Goal: Check status: Check status

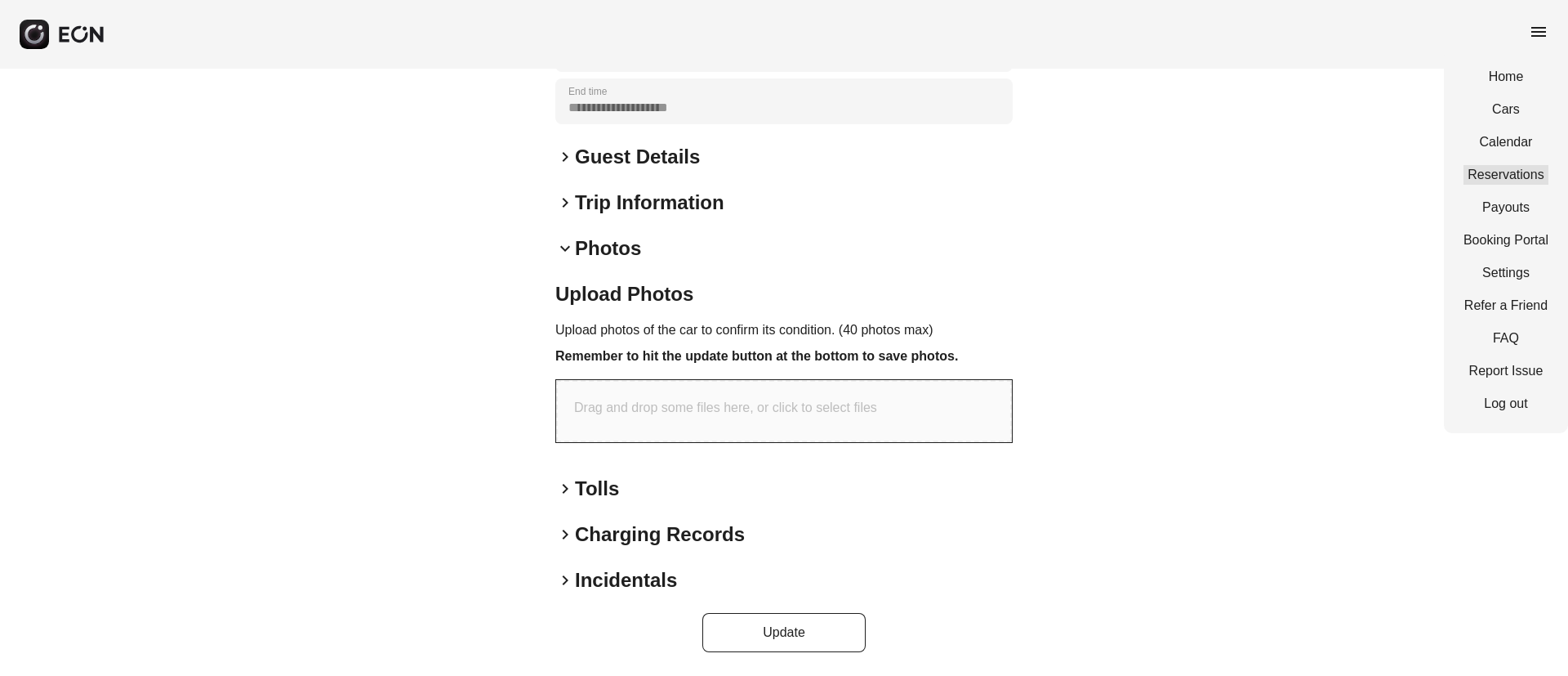
click at [1502, 175] on link "Reservations" at bounding box center [1505, 174] width 85 height 20
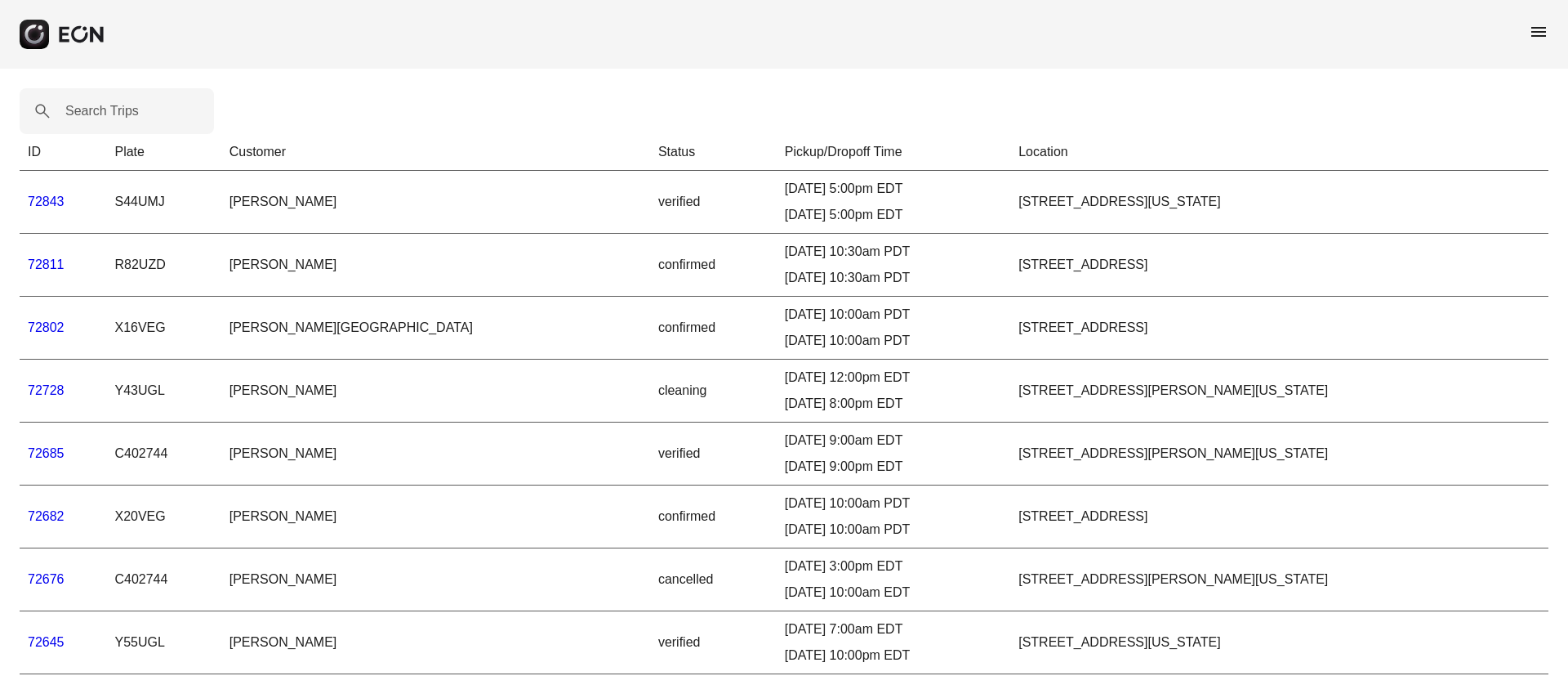
click at [91, 106] on label "Search Trips" at bounding box center [101, 111] width 74 height 20
click at [91, 106] on Trips "Search Trips" at bounding box center [116, 111] width 194 height 46
paste Trips "******"
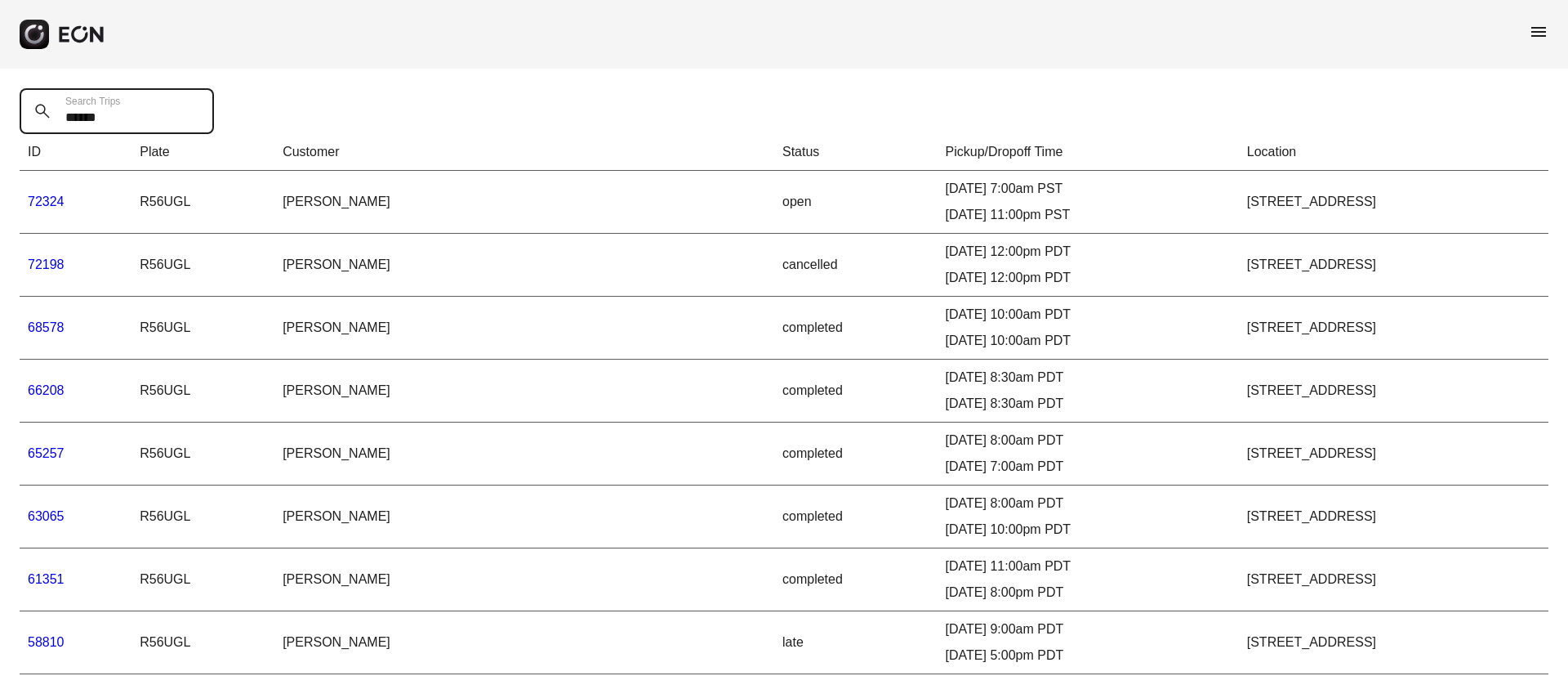
type Trips "******"
click at [43, 318] on td "68578" at bounding box center [75, 329] width 112 height 63
click at [43, 330] on link "68578" at bounding box center [46, 327] width 36 height 14
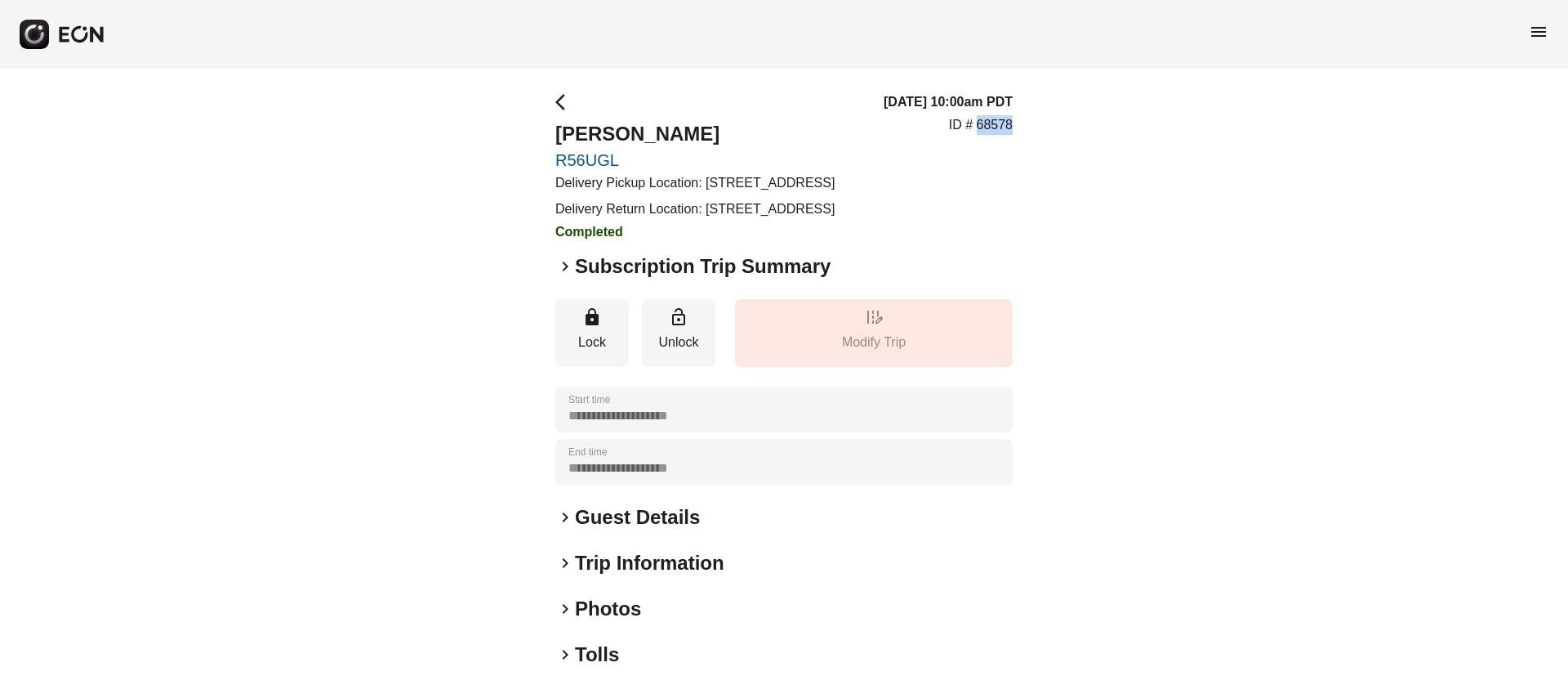
drag, startPoint x: 976, startPoint y: 142, endPoint x: 1056, endPoint y: 142, distance: 80.0
click at [1056, 142] on div "**********" at bounding box center [784, 455] width 1568 height 773
copy p "68578"
drag, startPoint x: 555, startPoint y: 130, endPoint x: 710, endPoint y: 133, distance: 155.0
click at [710, 133] on div "**********" at bounding box center [784, 455] width 1568 height 773
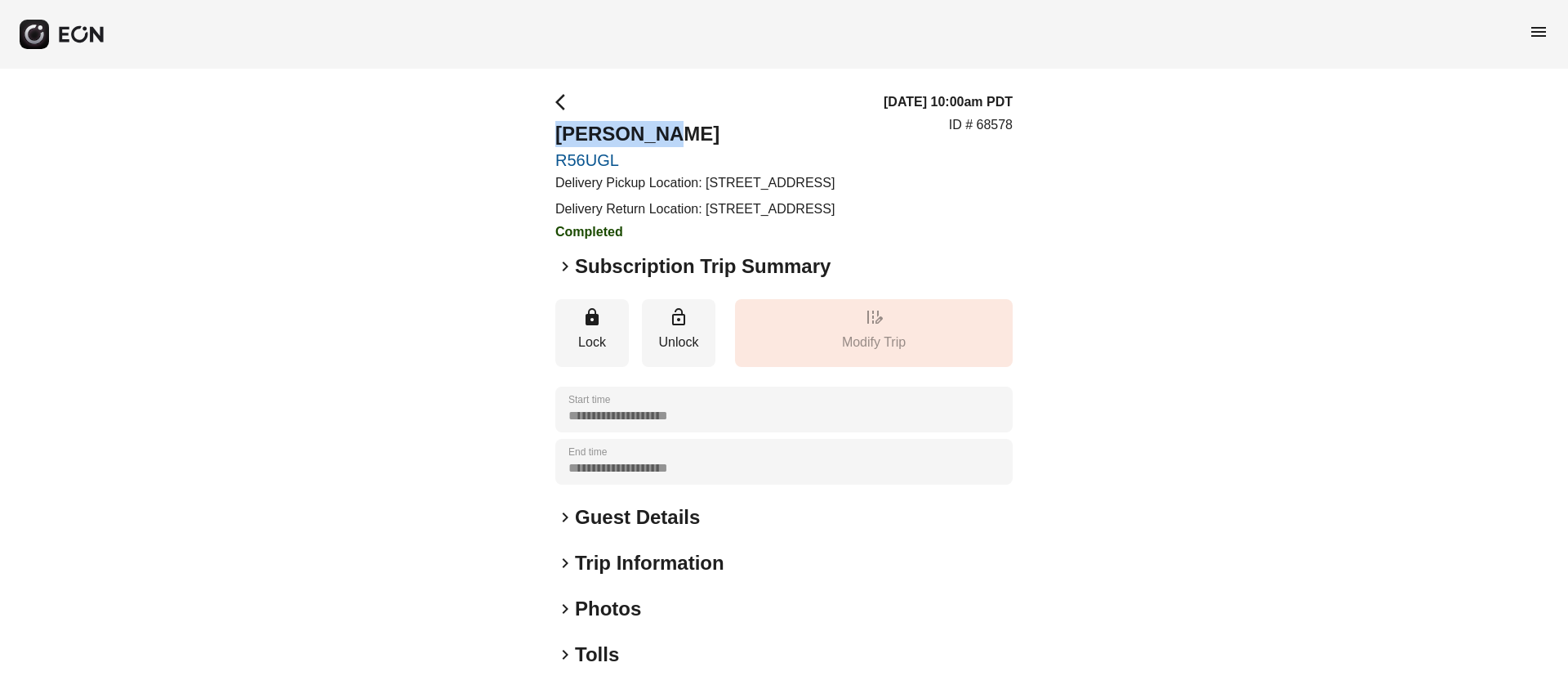
copy h2 "[PERSON_NAME]"
drag, startPoint x: 552, startPoint y: 163, endPoint x: 681, endPoint y: 164, distance: 129.0
click at [681, 164] on div "**********" at bounding box center [784, 455] width 1568 height 773
copy link "R56UGL"
click at [1142, 362] on div "**********" at bounding box center [784, 455] width 1568 height 773
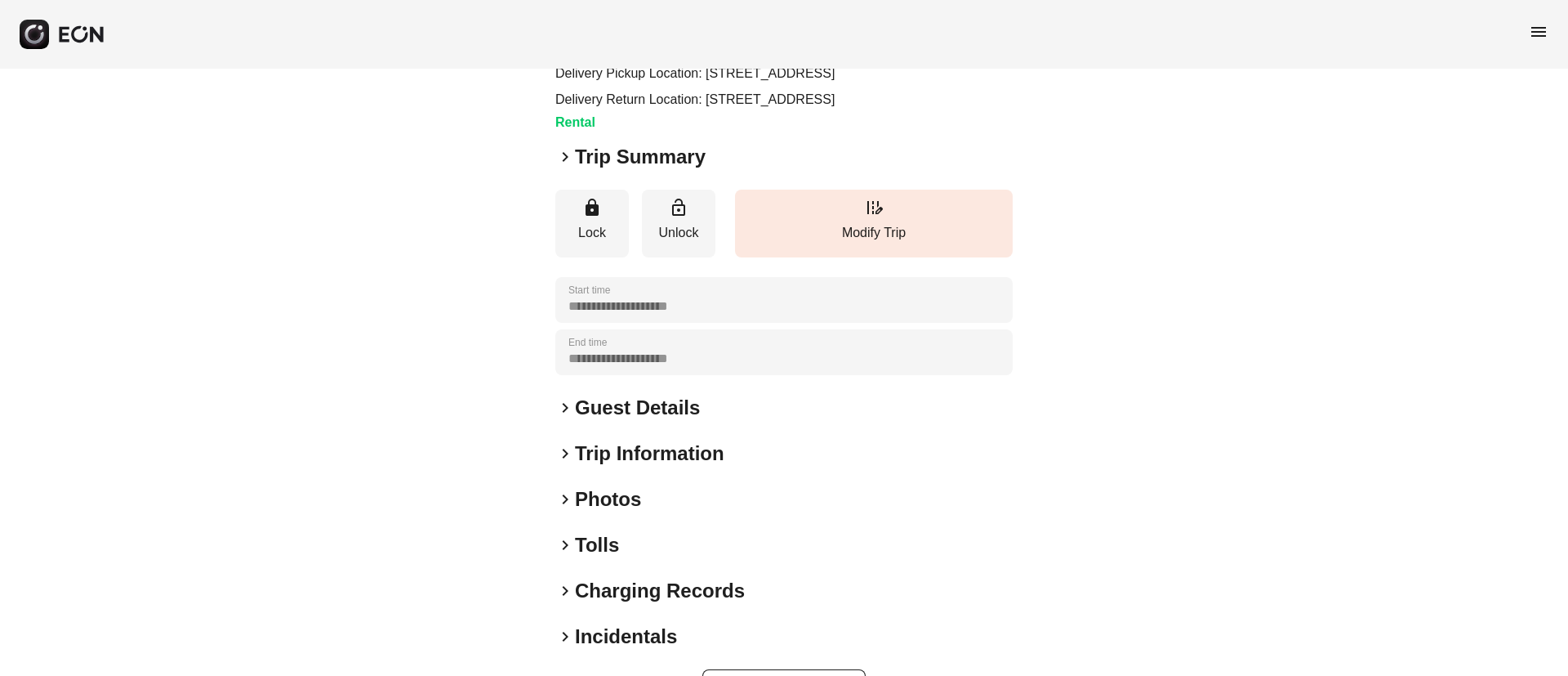
scroll to position [205, 0]
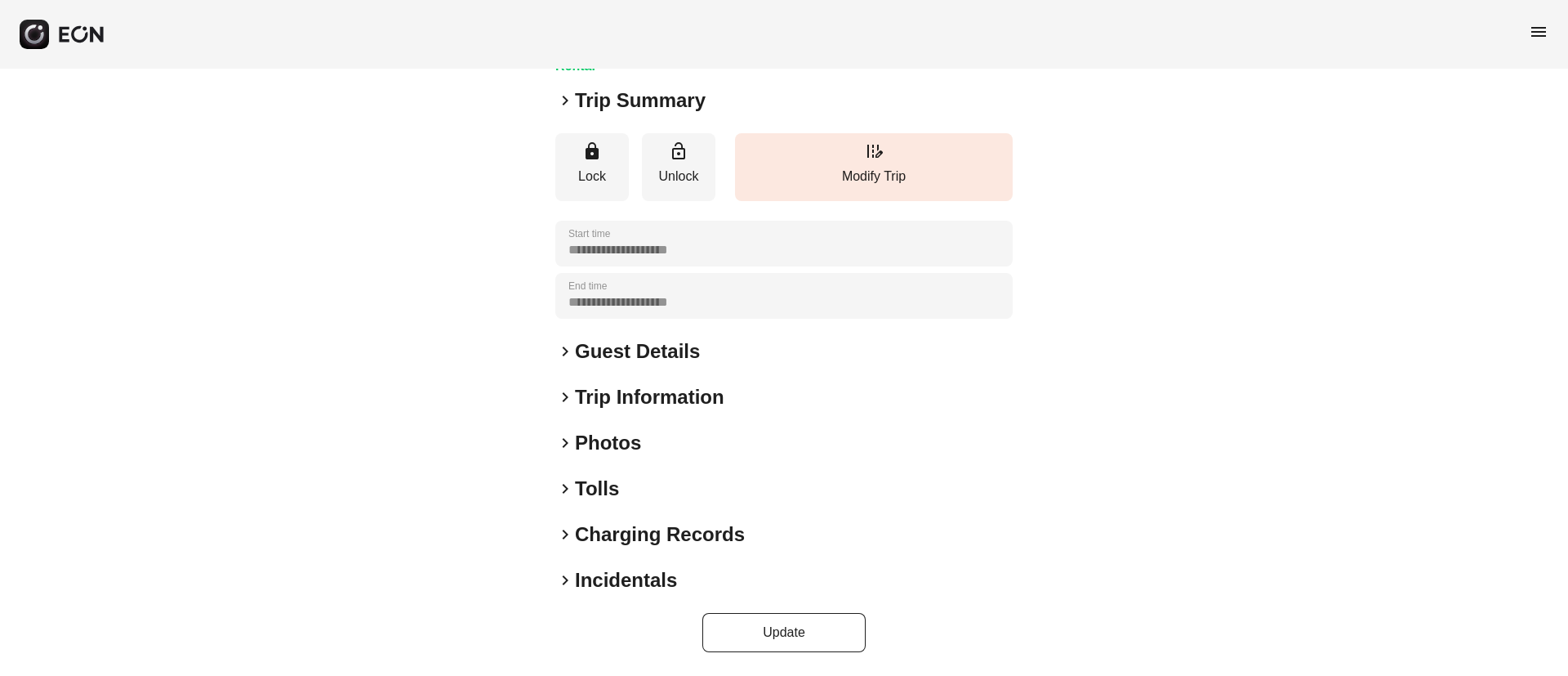
click at [667, 444] on div "keyboard_arrow_right Photos" at bounding box center [784, 443] width 457 height 26
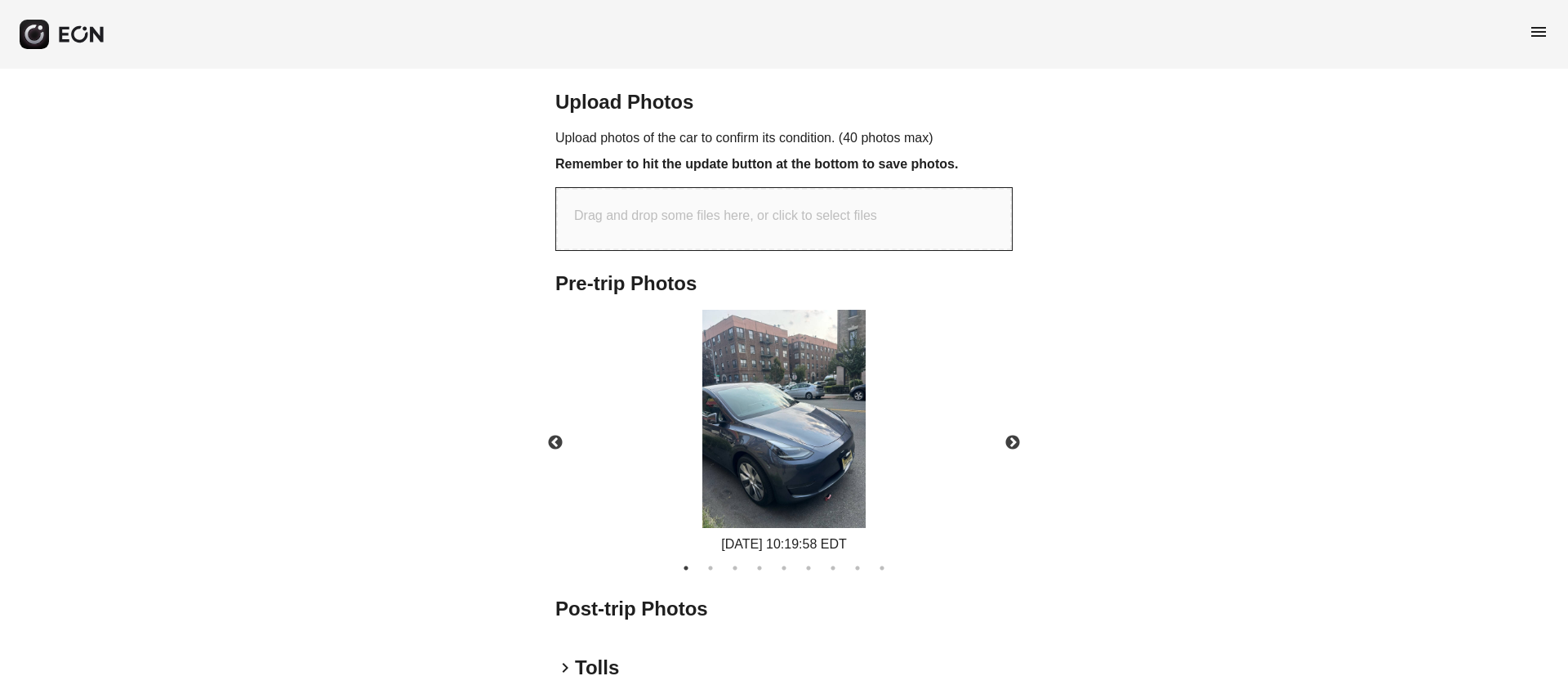
scroll to position [675, 0]
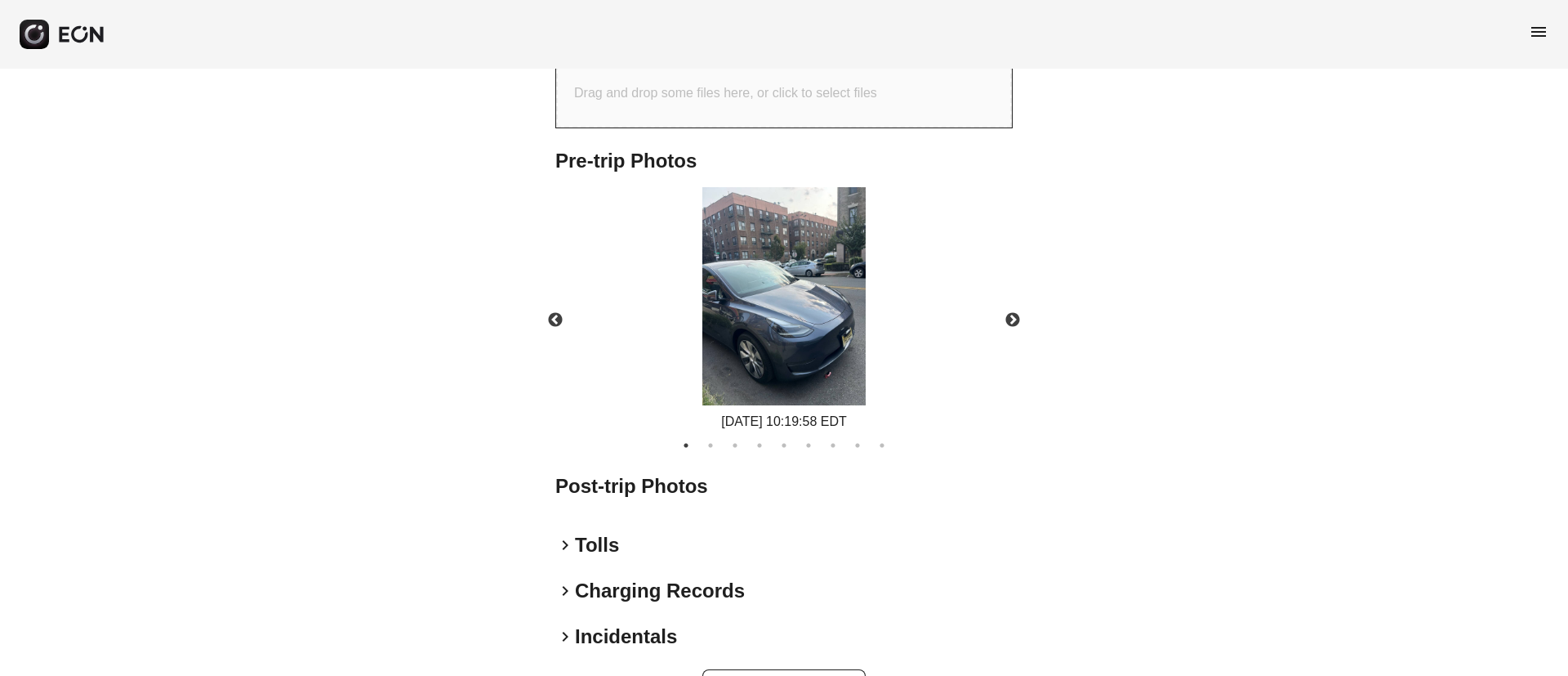
click at [809, 397] on img at bounding box center [784, 296] width 163 height 218
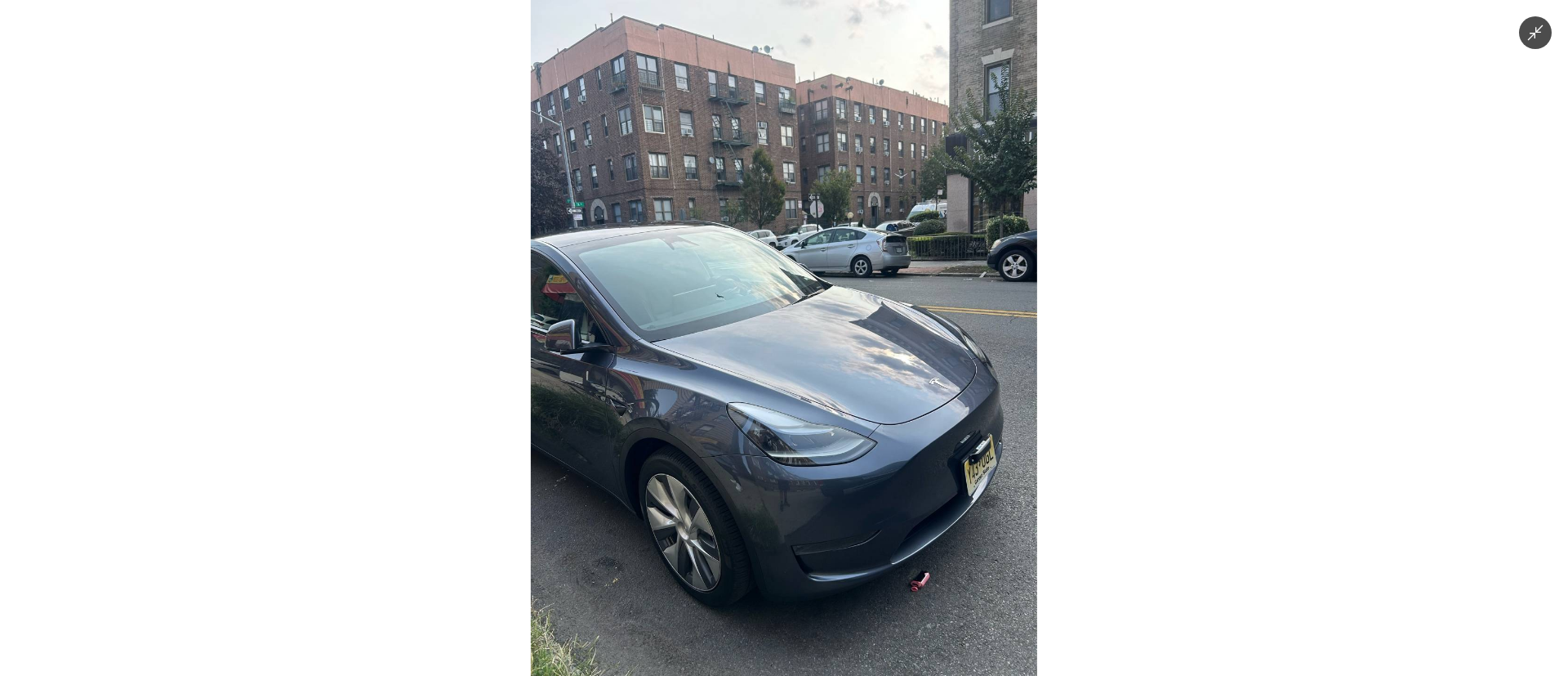
click at [809, 397] on img at bounding box center [784, 338] width 506 height 676
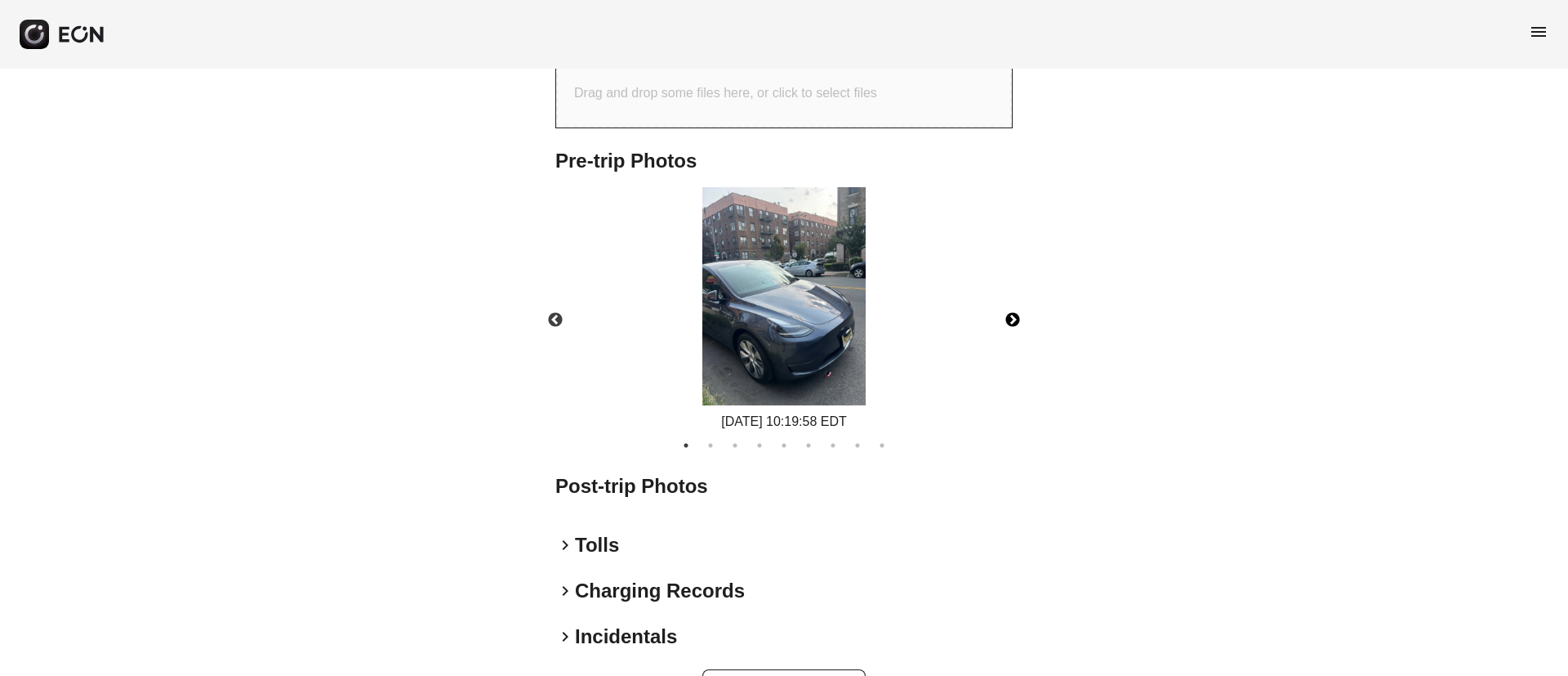
click at [1015, 349] on button "Next" at bounding box center [1012, 319] width 57 height 57
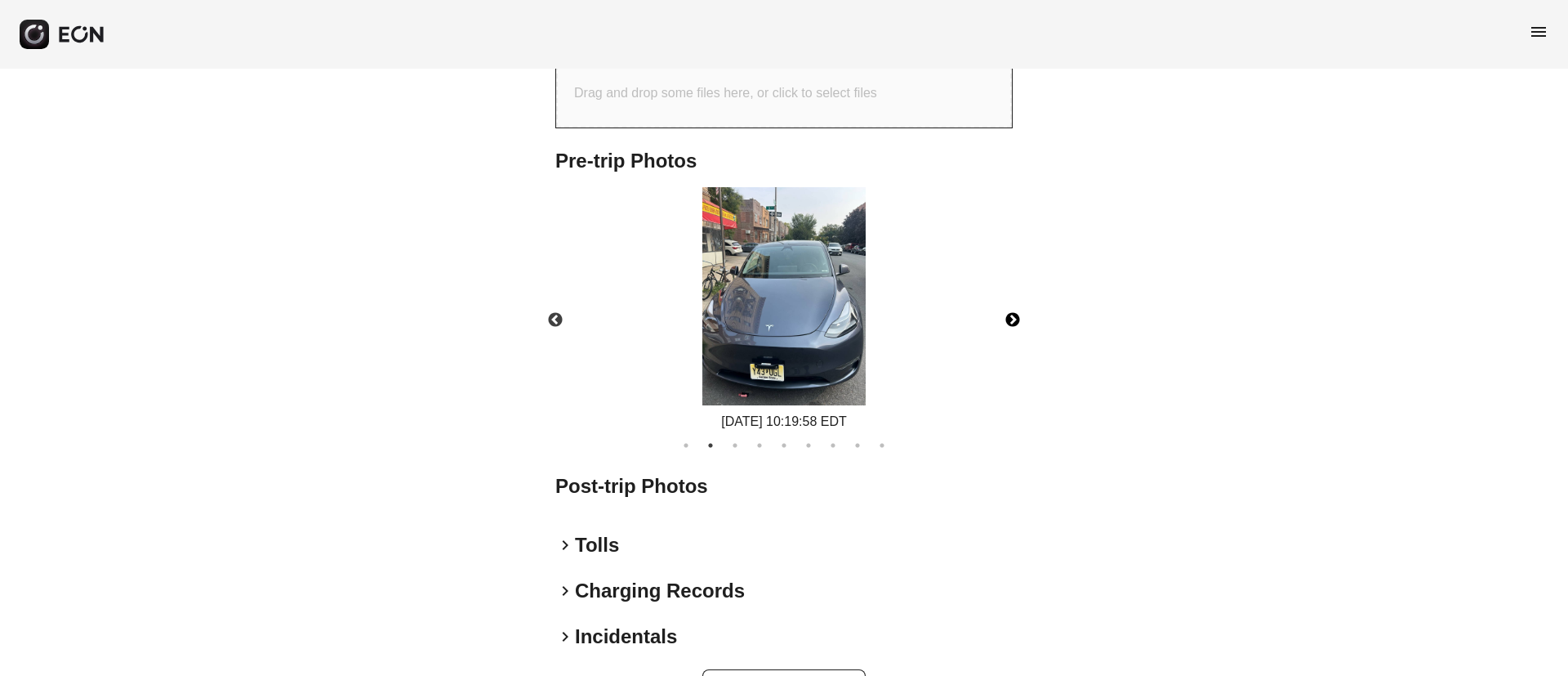
click at [756, 354] on img at bounding box center [784, 296] width 163 height 218
click at [752, 378] on img at bounding box center [784, 296] width 163 height 218
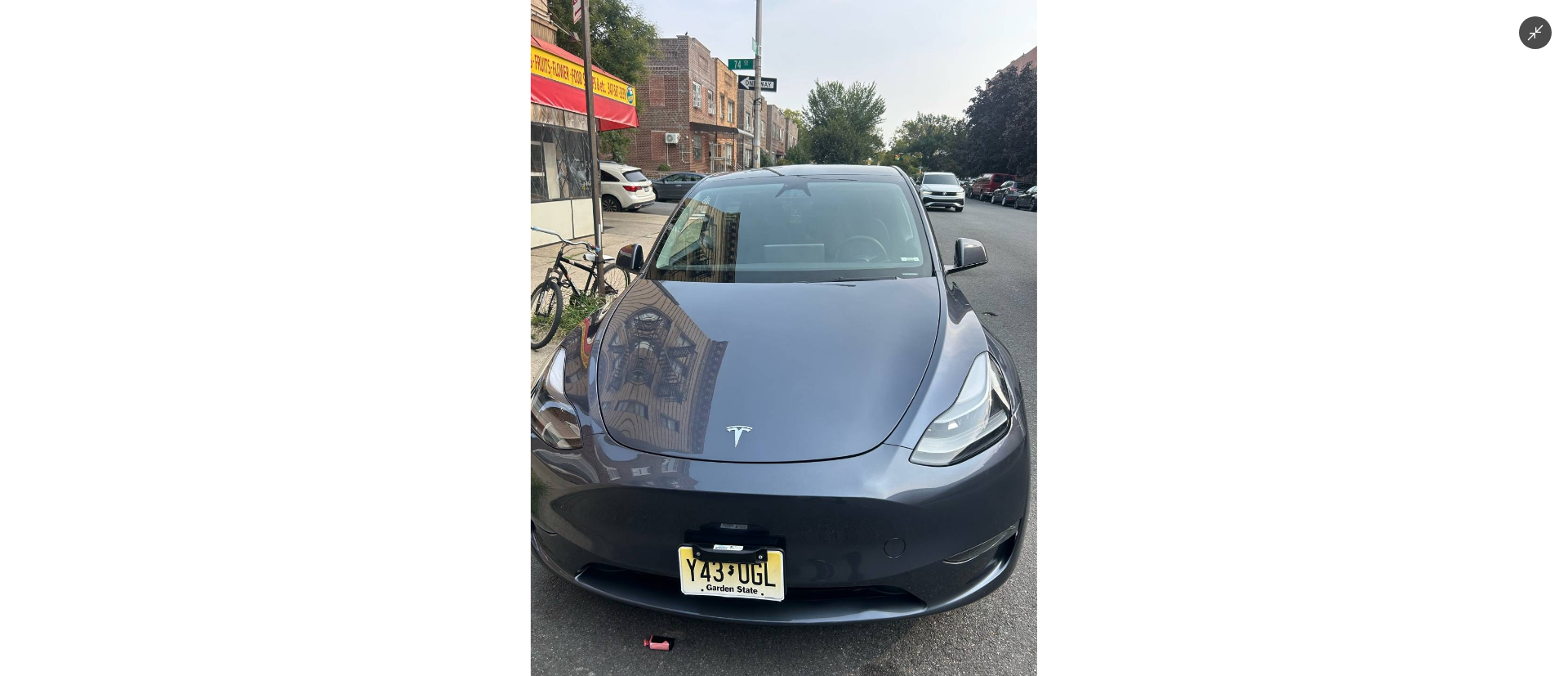
click at [752, 378] on img at bounding box center [784, 338] width 506 height 676
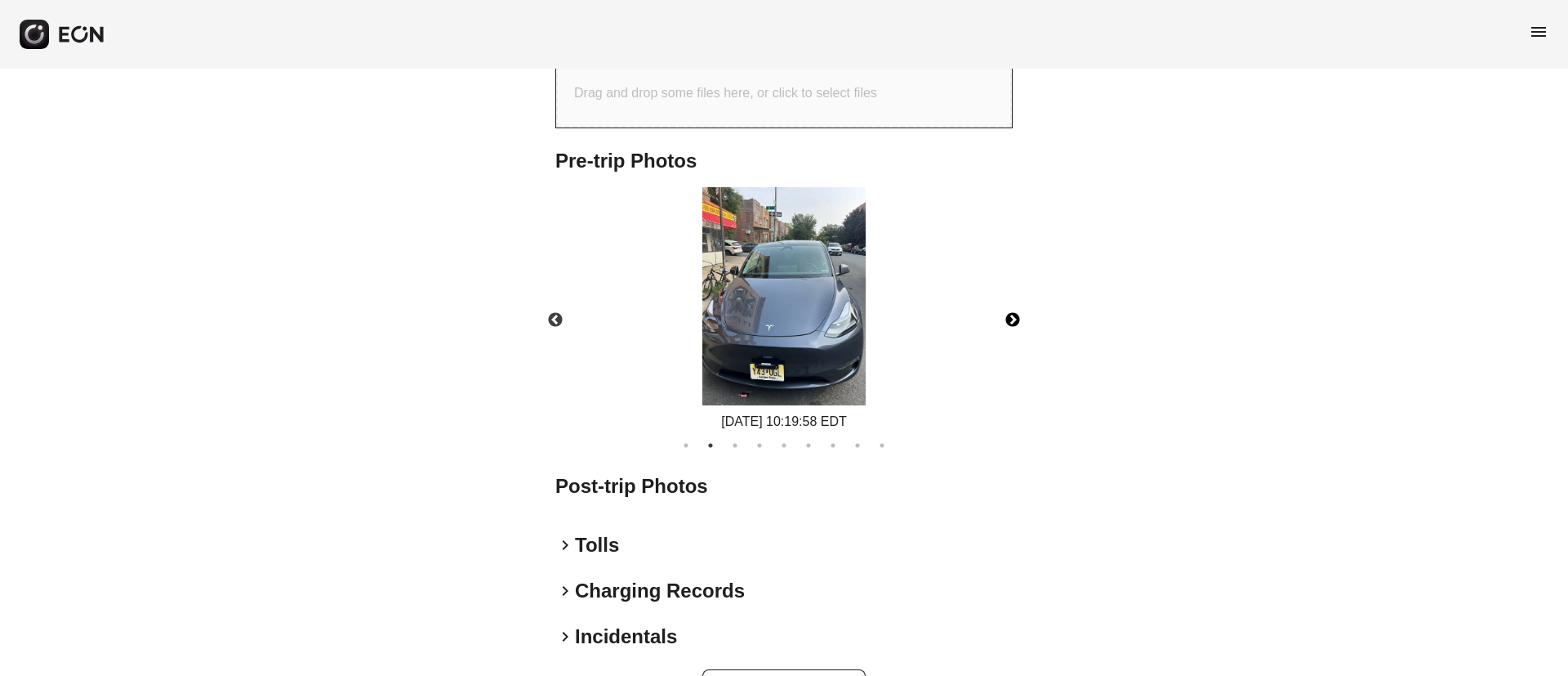
click at [1017, 349] on button "Next" at bounding box center [1012, 319] width 57 height 57
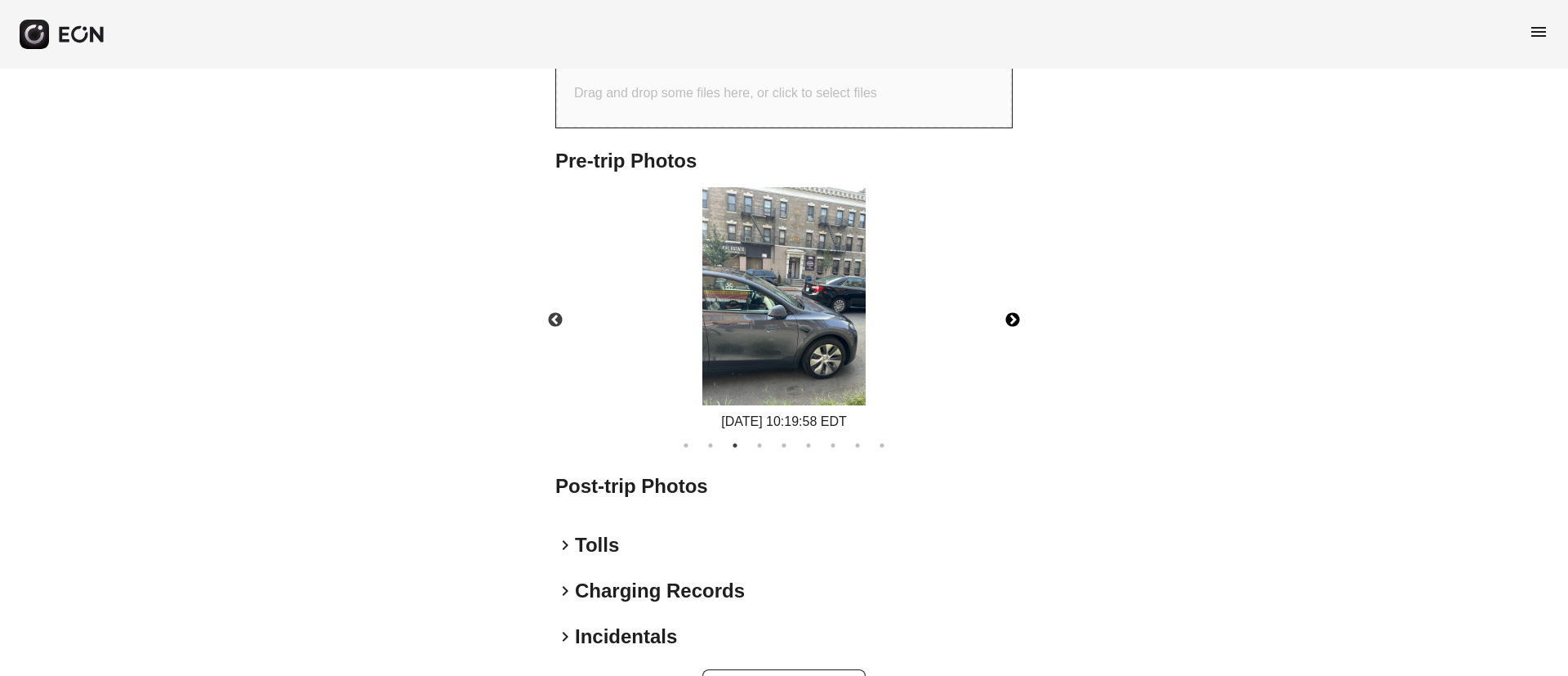
click at [772, 361] on img at bounding box center [784, 296] width 163 height 218
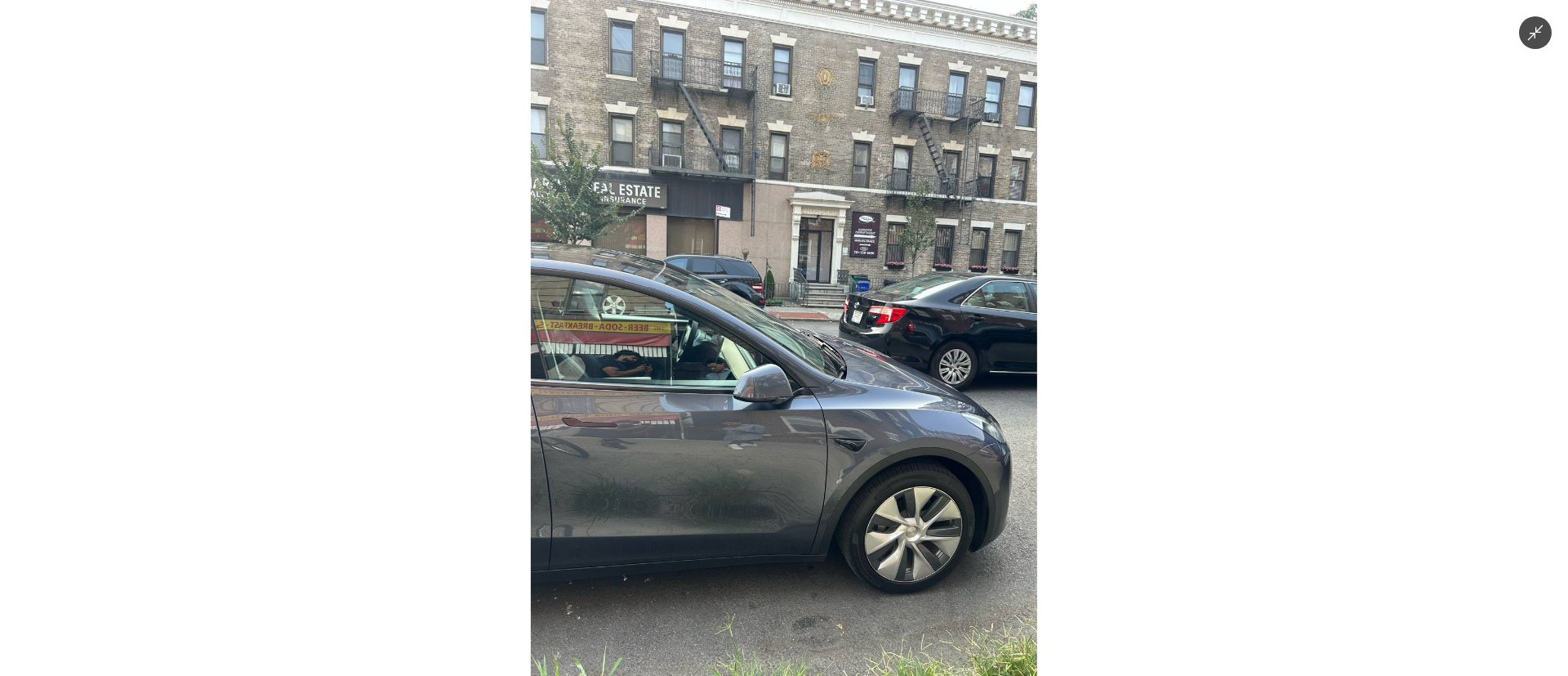
click at [772, 361] on img at bounding box center [784, 338] width 506 height 676
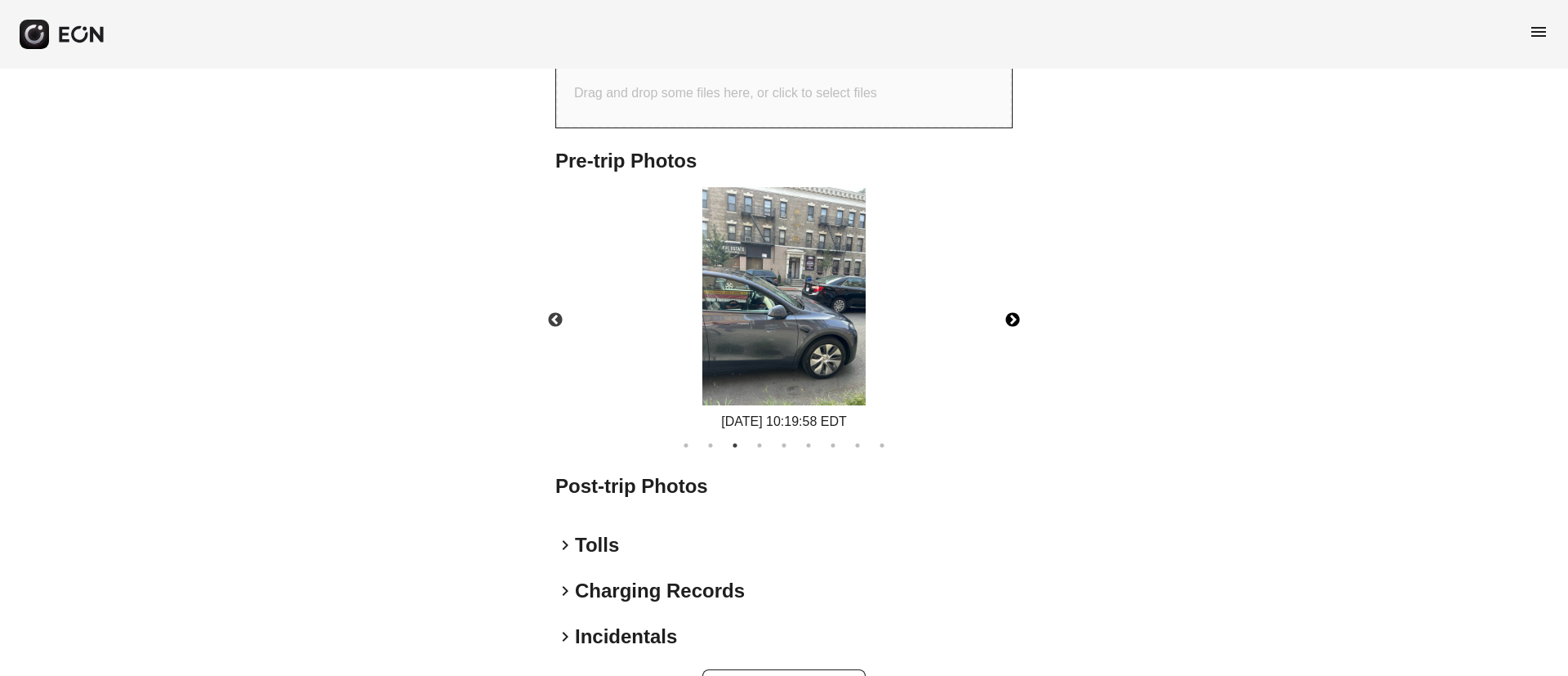
click at [1013, 349] on button "Next" at bounding box center [1012, 319] width 57 height 57
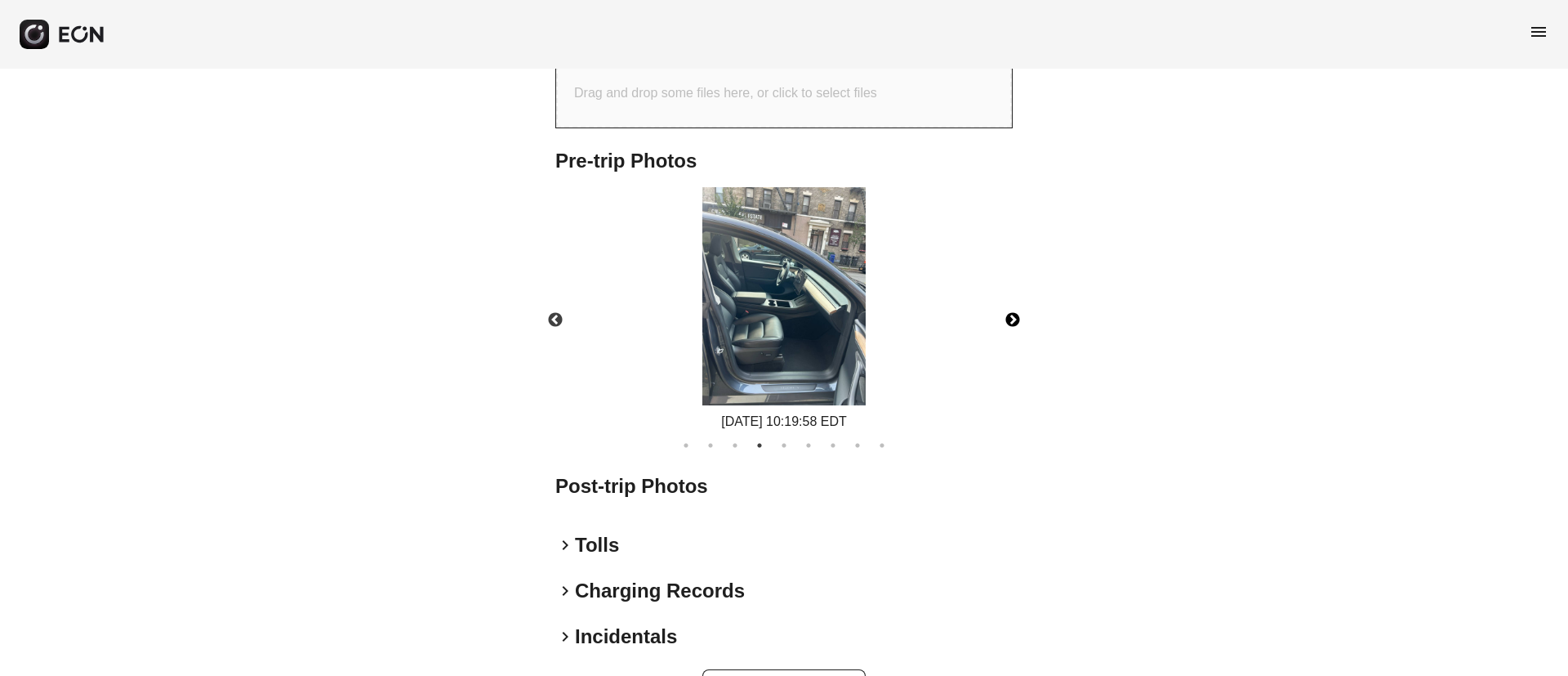
click at [776, 366] on img at bounding box center [784, 296] width 163 height 218
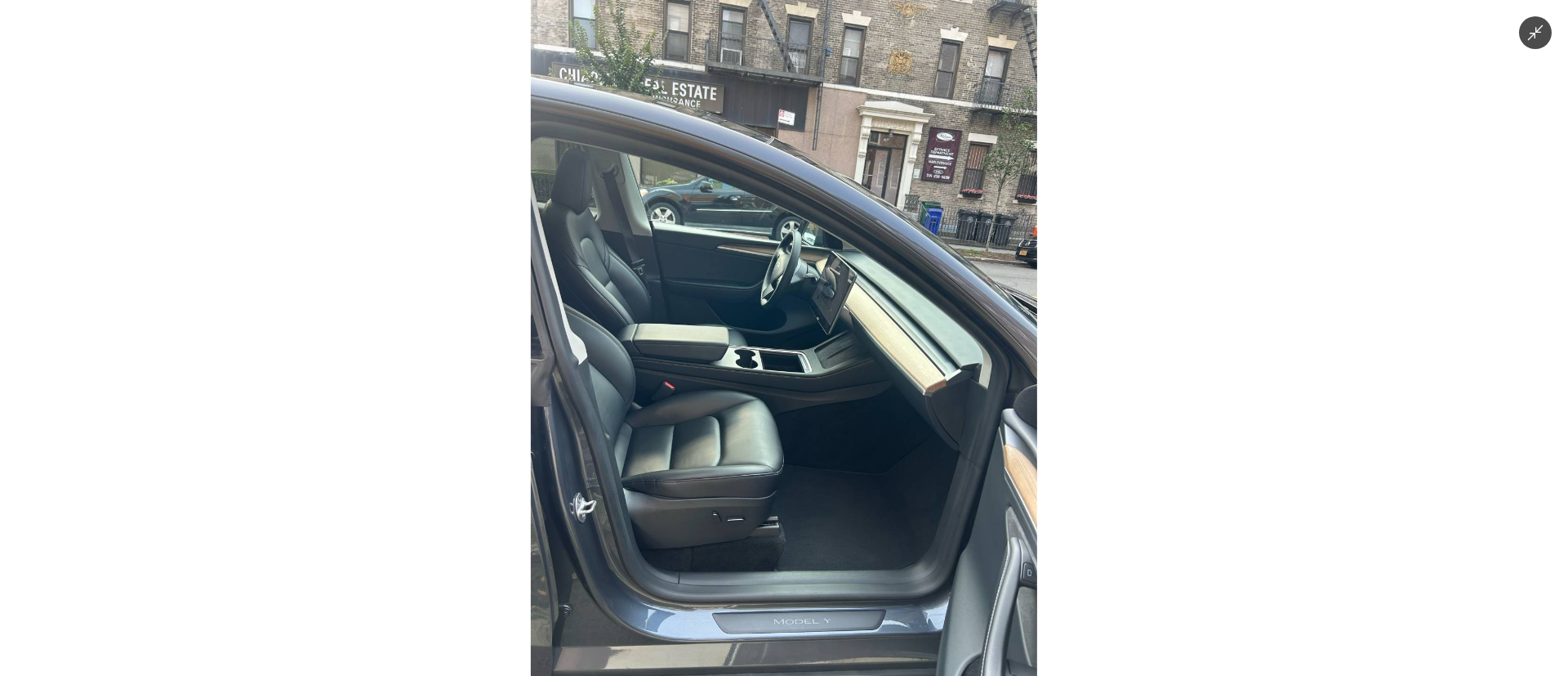
click at [776, 366] on img at bounding box center [784, 338] width 506 height 676
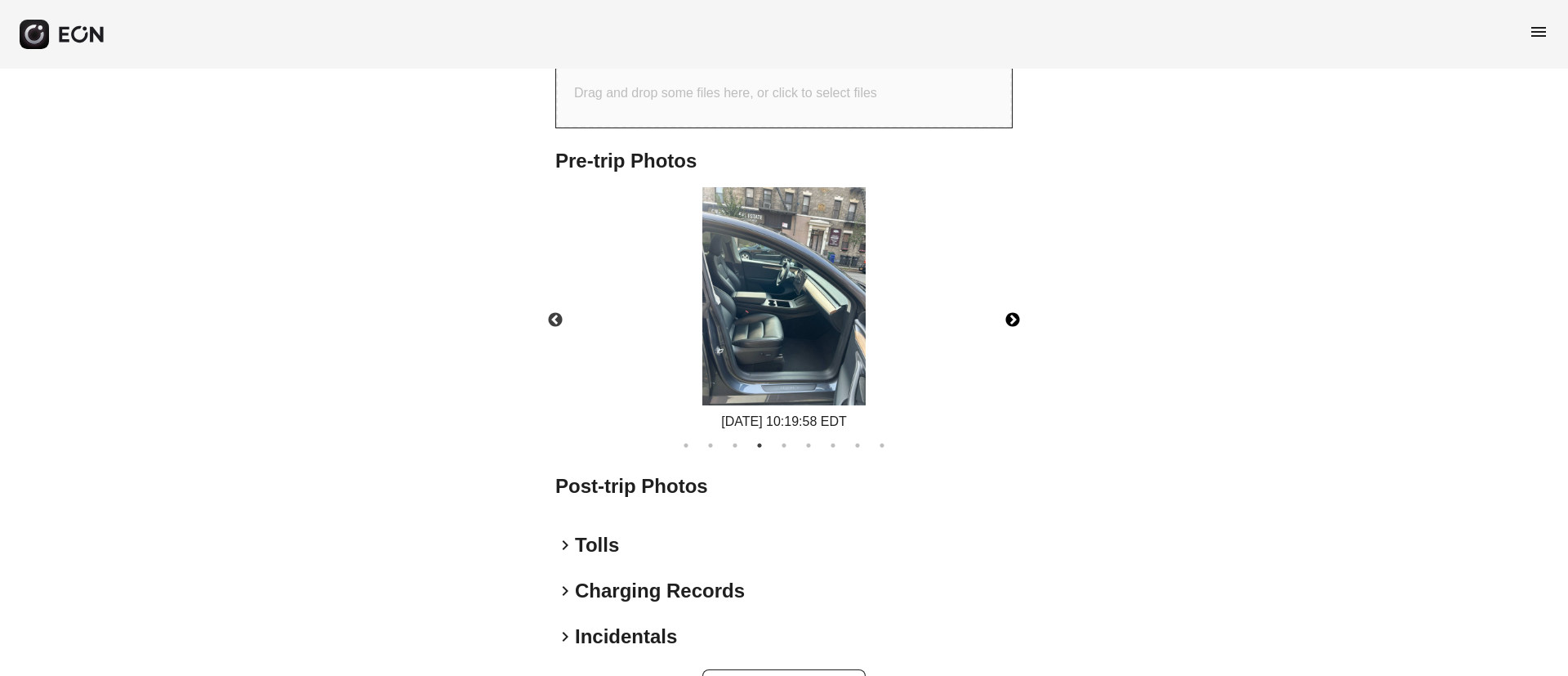
click at [776, 366] on img at bounding box center [784, 296] width 163 height 218
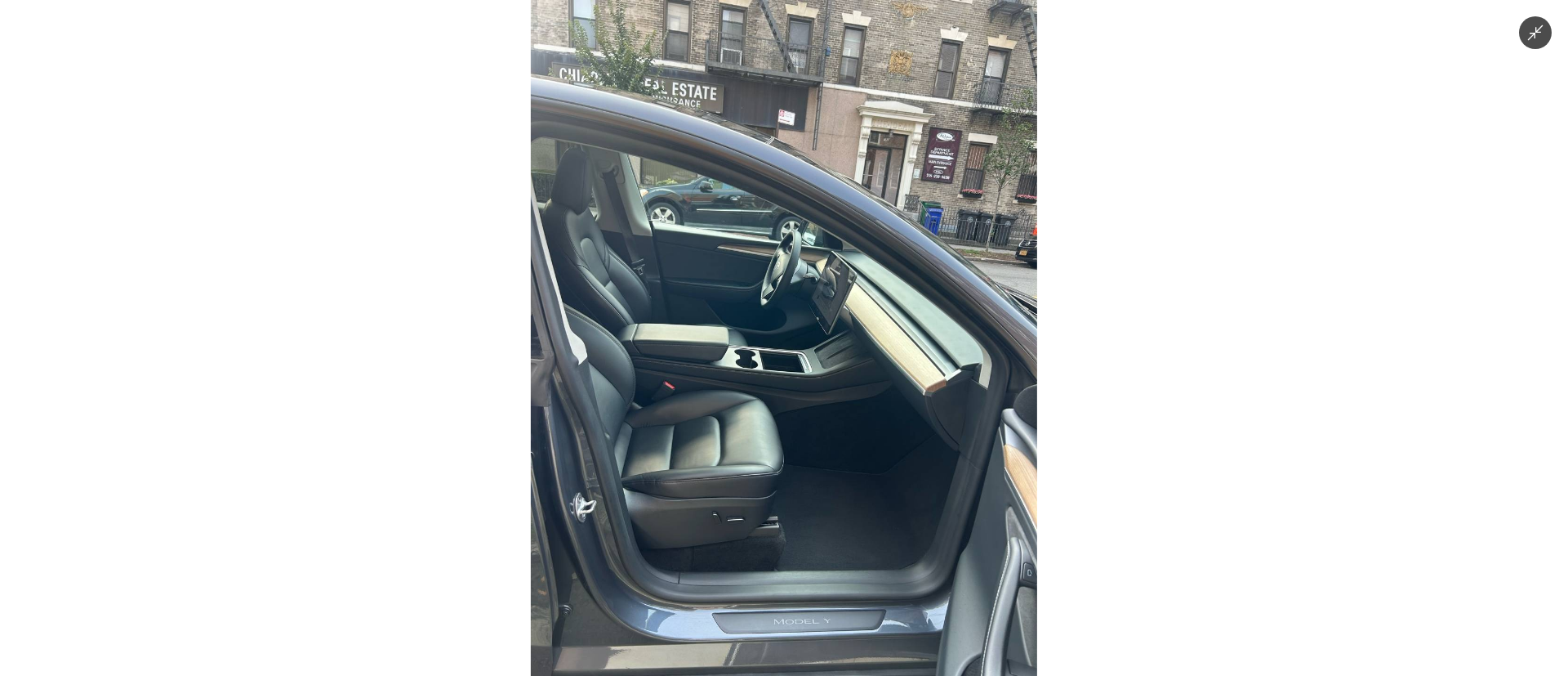
click at [776, 366] on img at bounding box center [784, 338] width 506 height 676
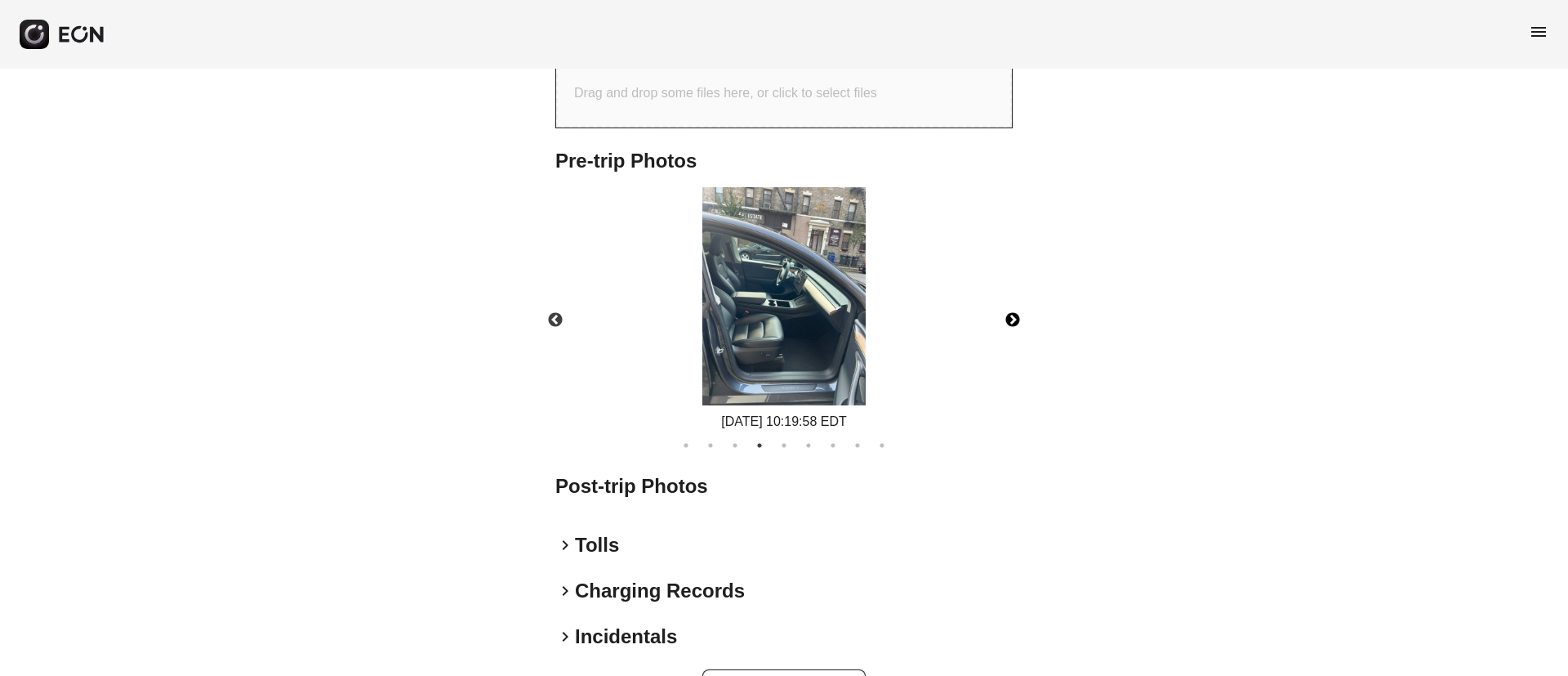
click at [776, 366] on img at bounding box center [784, 296] width 163 height 218
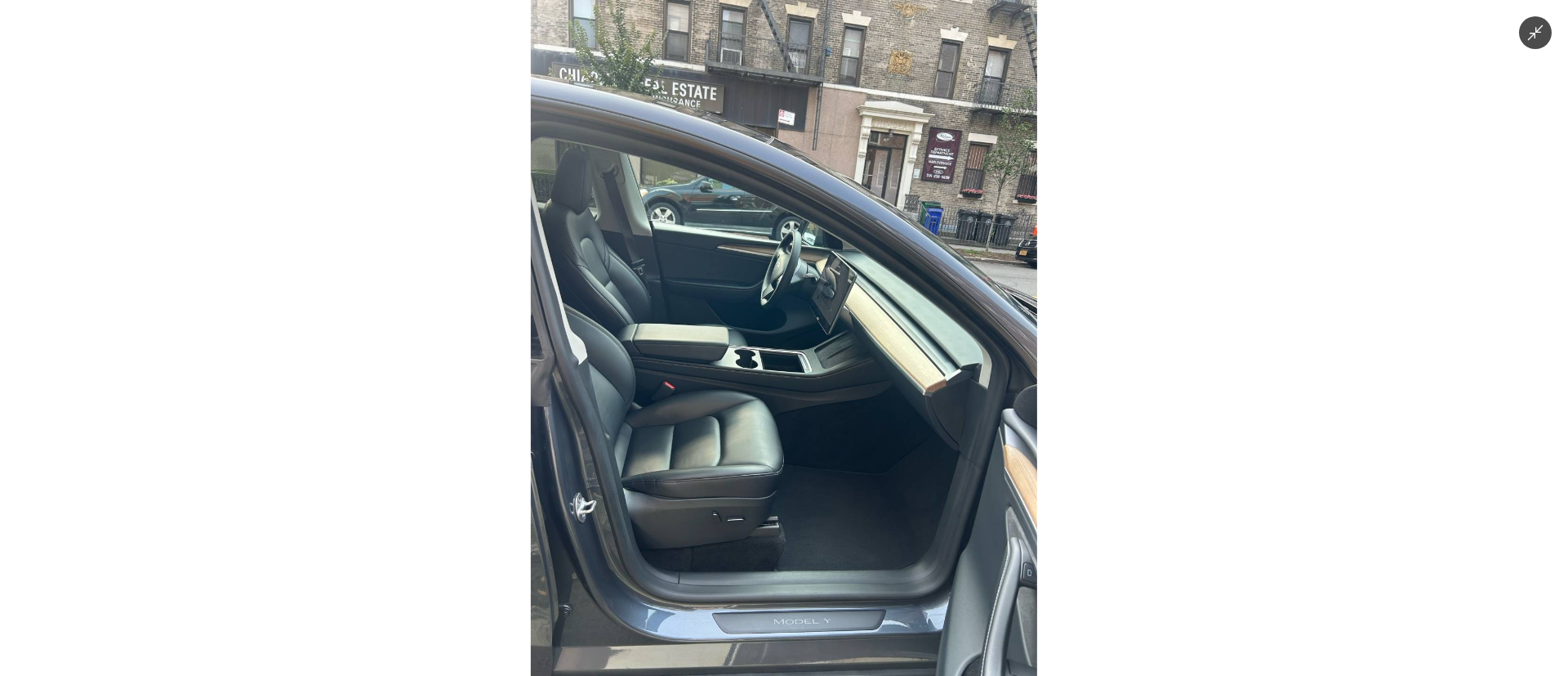
click at [784, 416] on img at bounding box center [784, 338] width 506 height 676
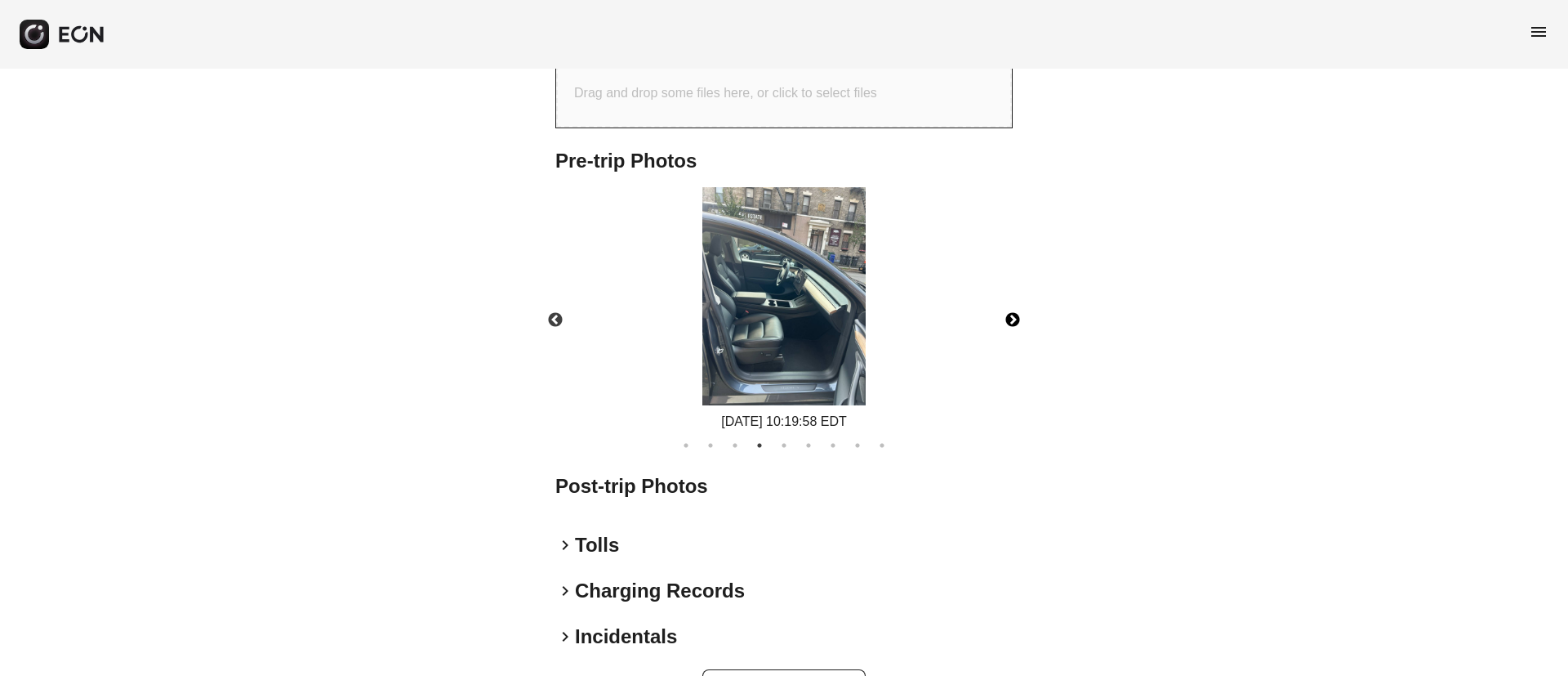
click at [1015, 349] on button "Next" at bounding box center [1012, 319] width 57 height 57
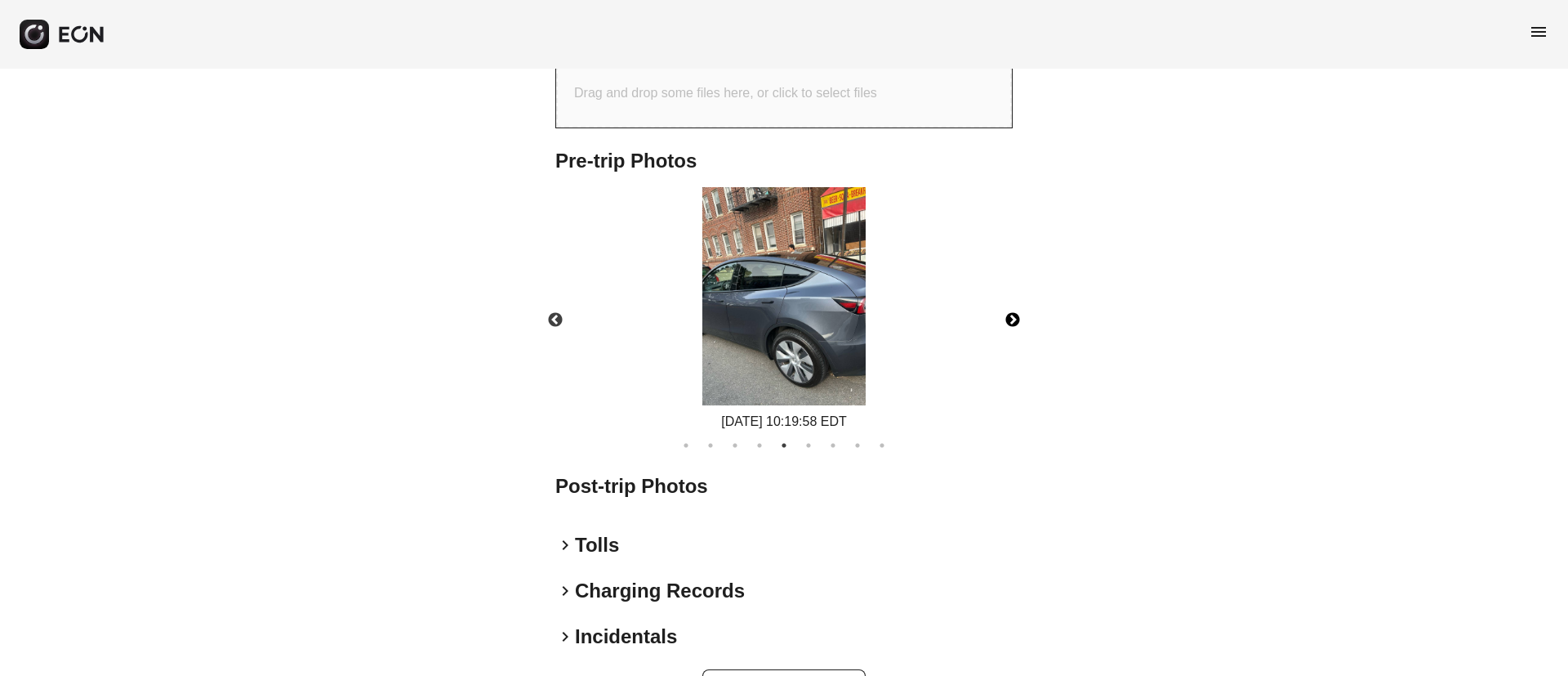
click at [998, 349] on button "Next" at bounding box center [1012, 319] width 57 height 57
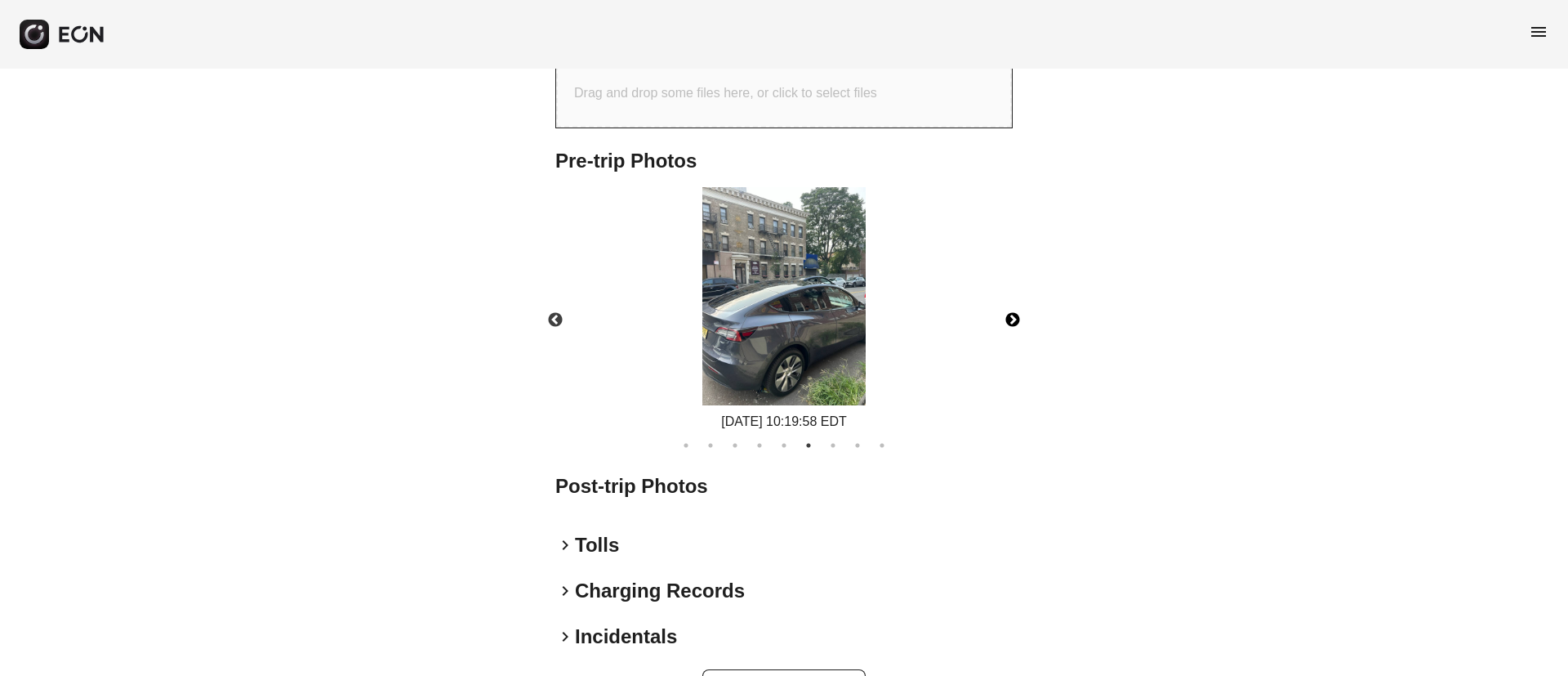
click at [998, 349] on button "Next" at bounding box center [1012, 319] width 57 height 57
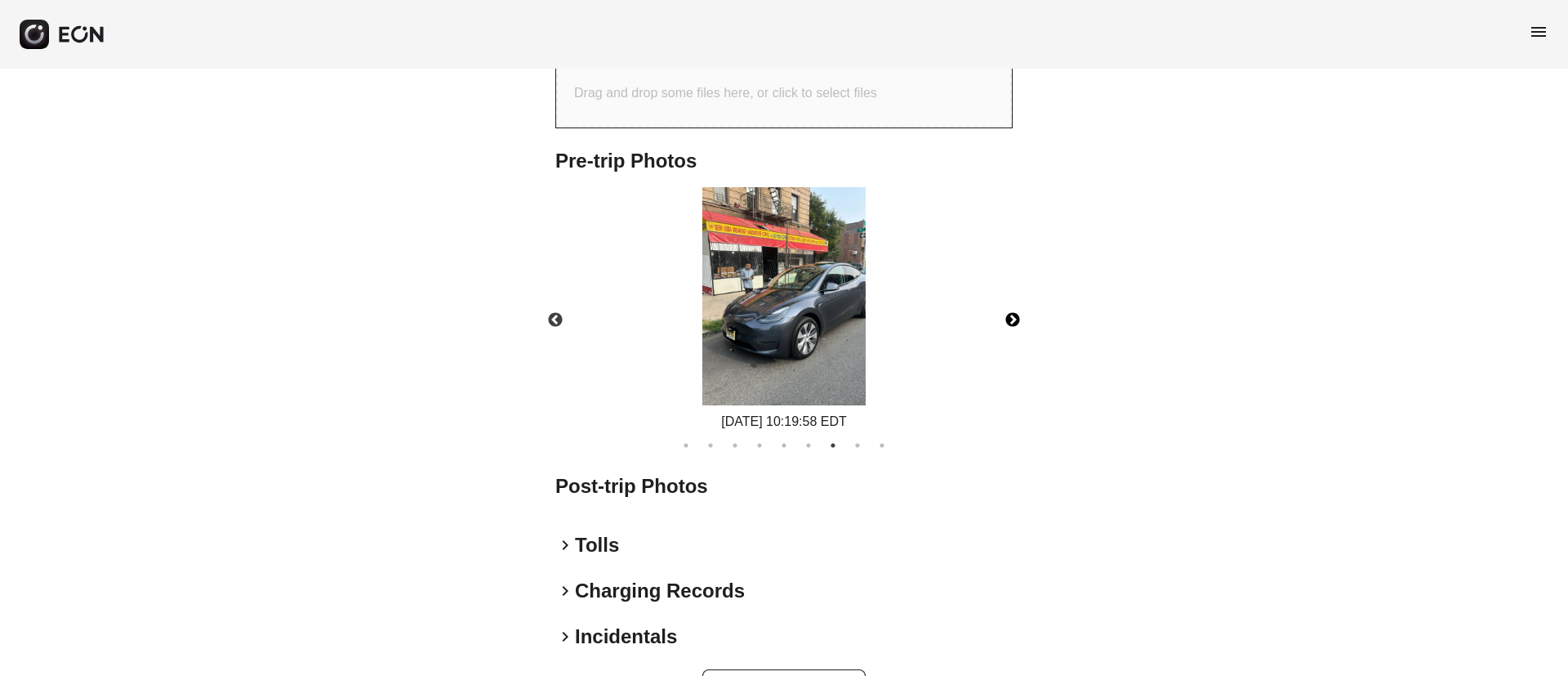
click at [760, 313] on img at bounding box center [784, 296] width 163 height 218
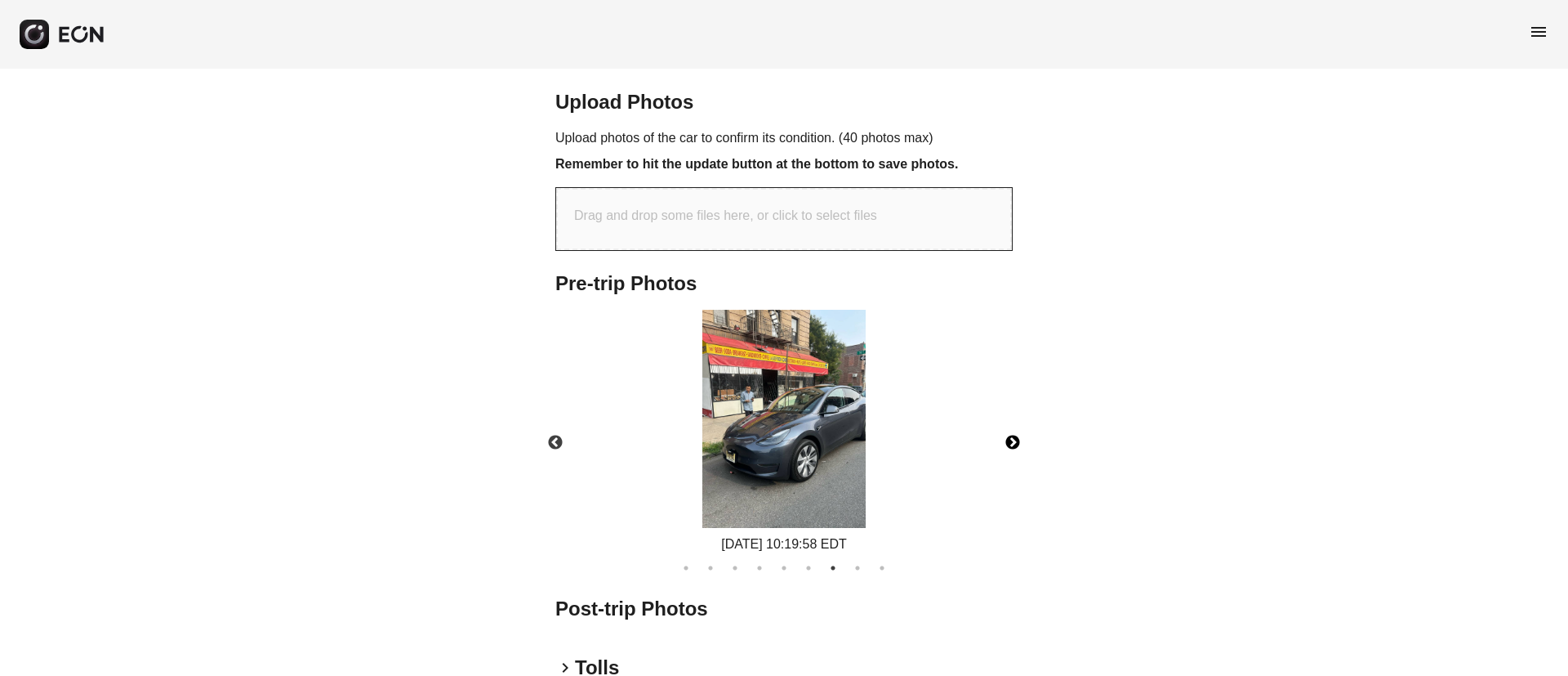
click at [799, 477] on img at bounding box center [784, 419] width 163 height 218
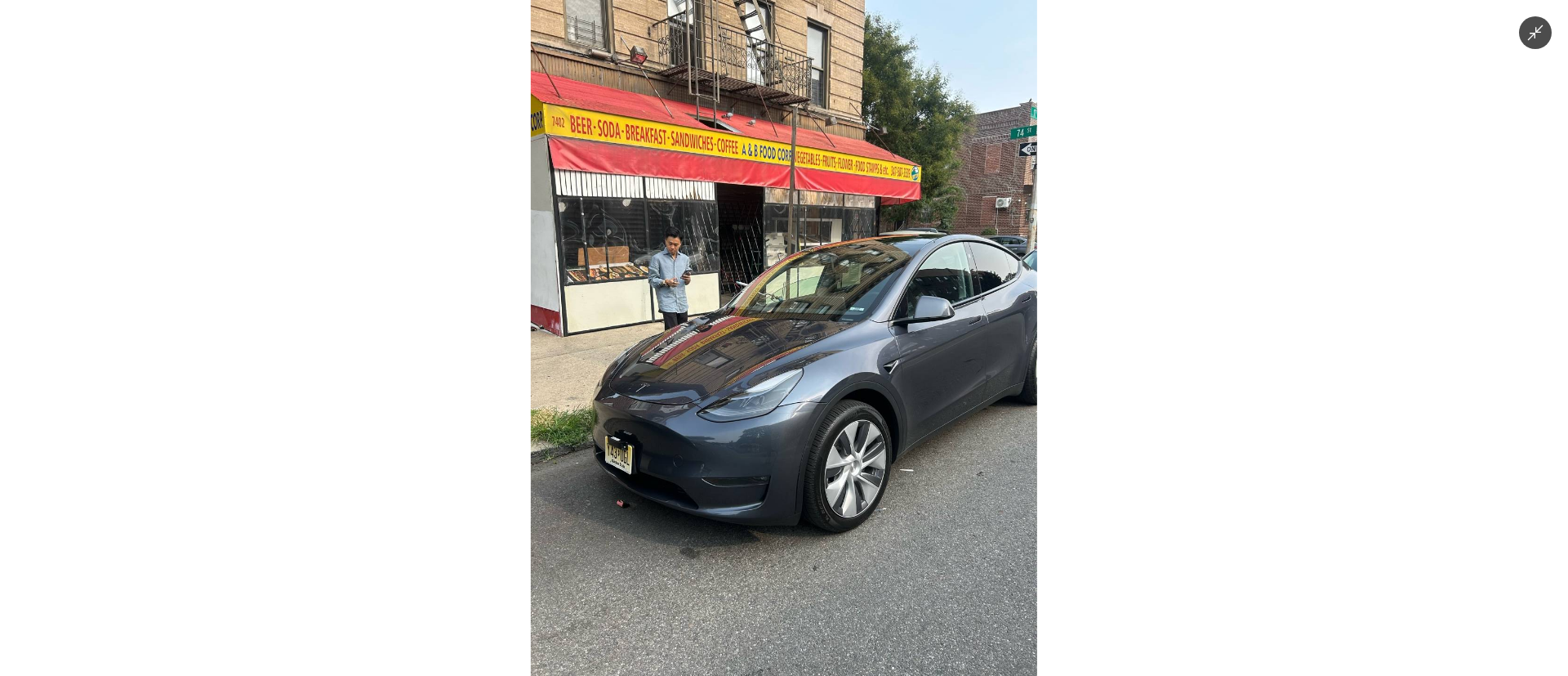
click at [676, 216] on img at bounding box center [784, 338] width 506 height 676
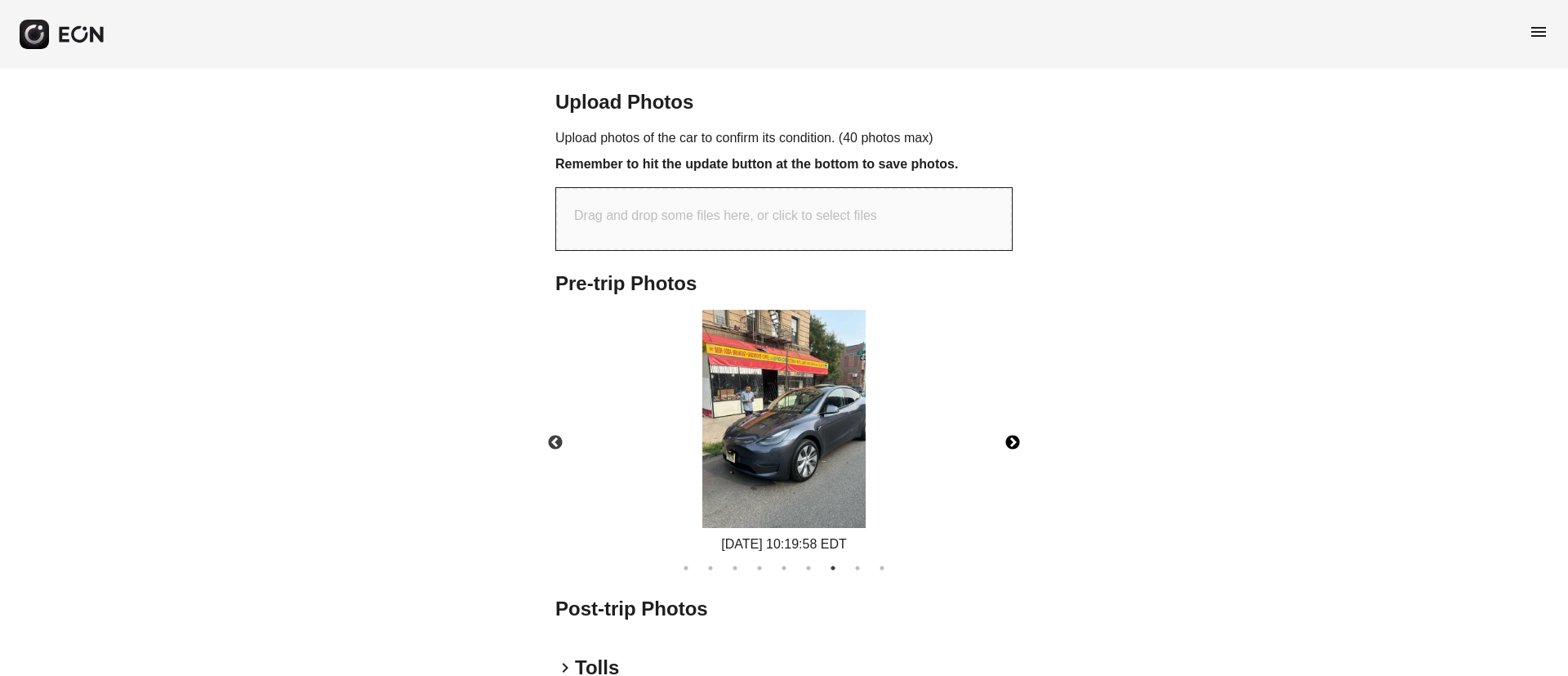
click at [726, 399] on img at bounding box center [784, 419] width 163 height 218
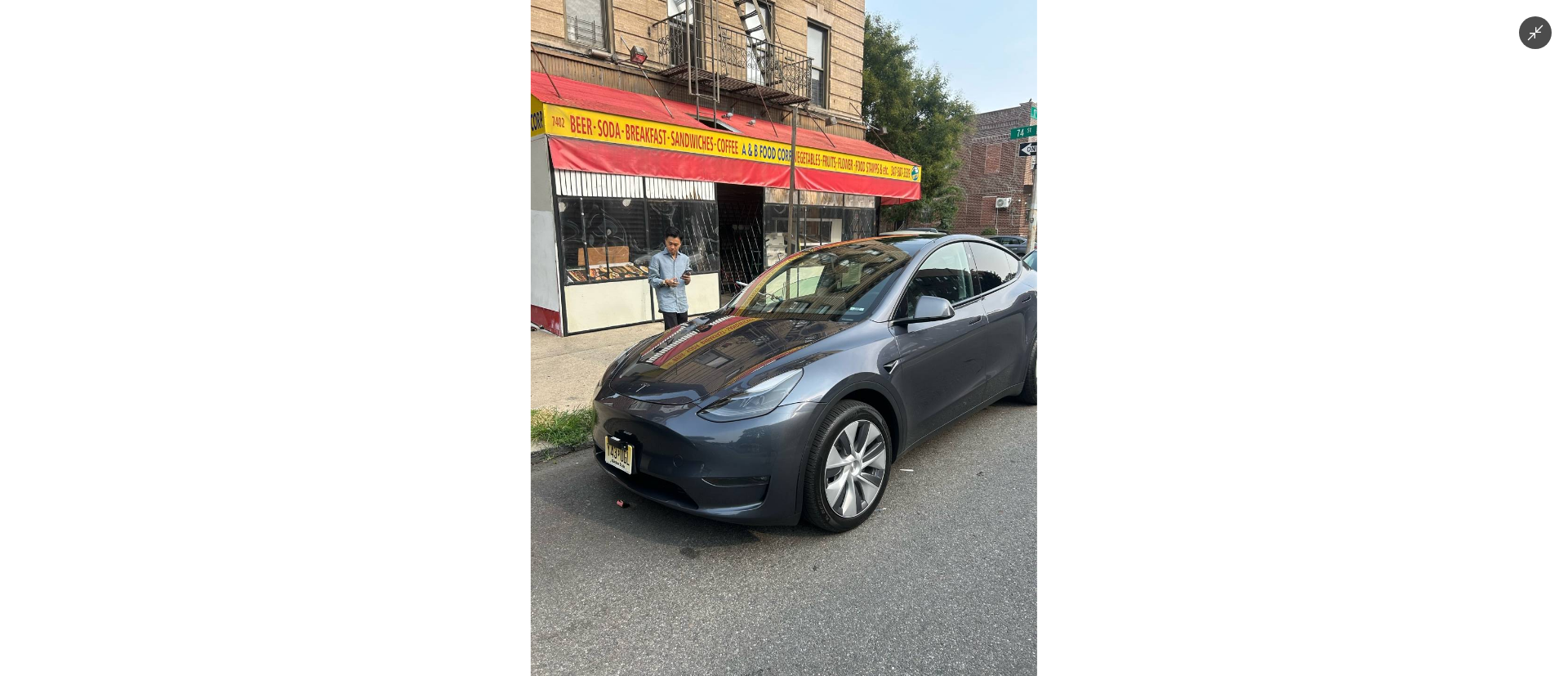
click at [829, 380] on img at bounding box center [784, 338] width 506 height 676
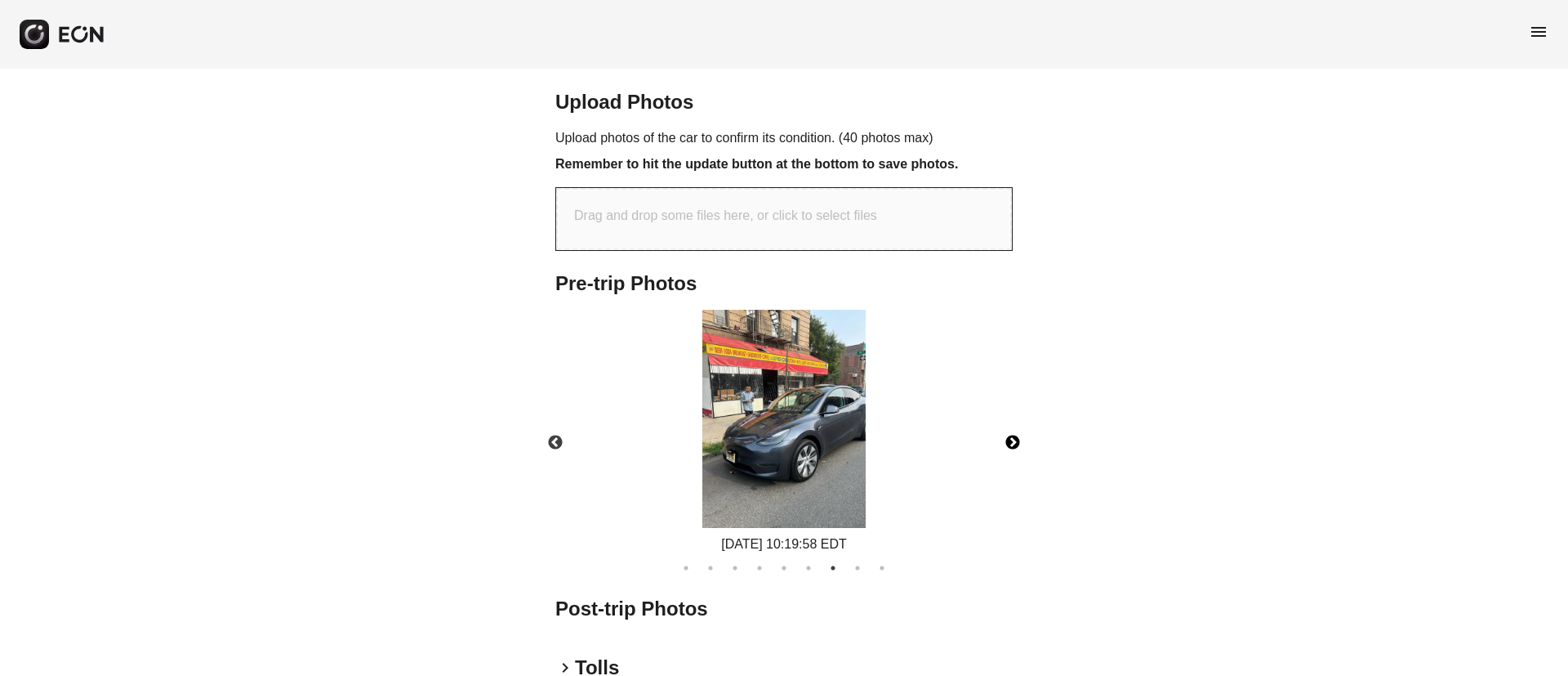
click at [1023, 471] on button "Next" at bounding box center [1012, 442] width 57 height 57
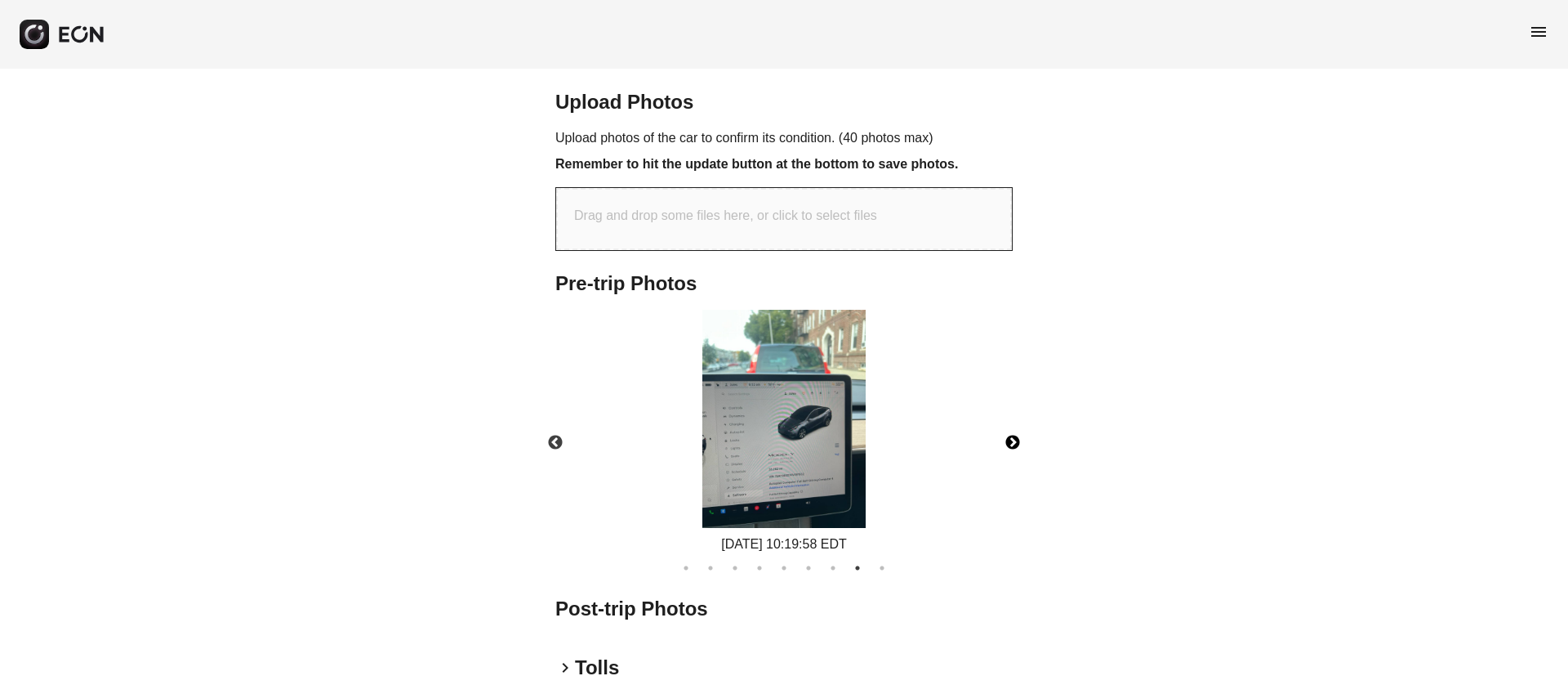
click at [814, 470] on img at bounding box center [784, 419] width 163 height 218
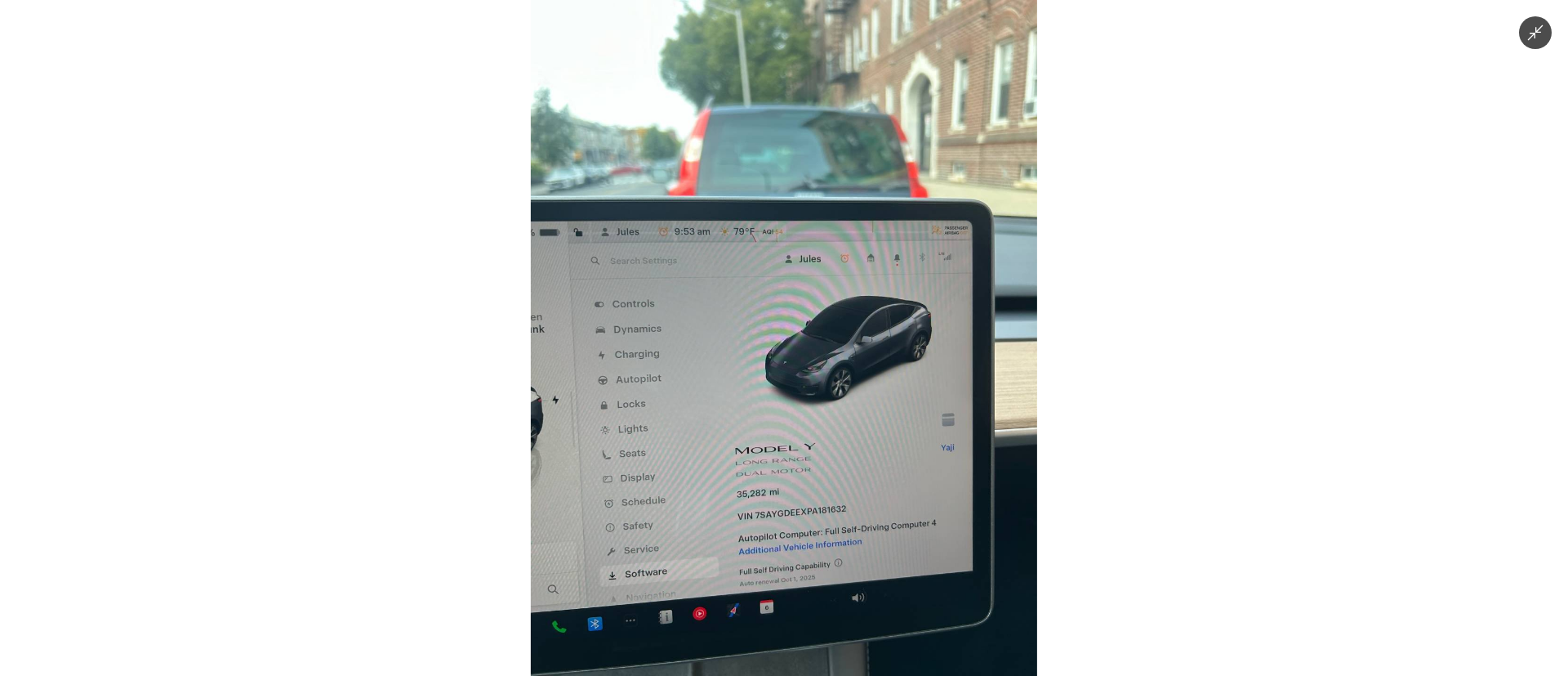
click at [825, 464] on img at bounding box center [784, 338] width 506 height 676
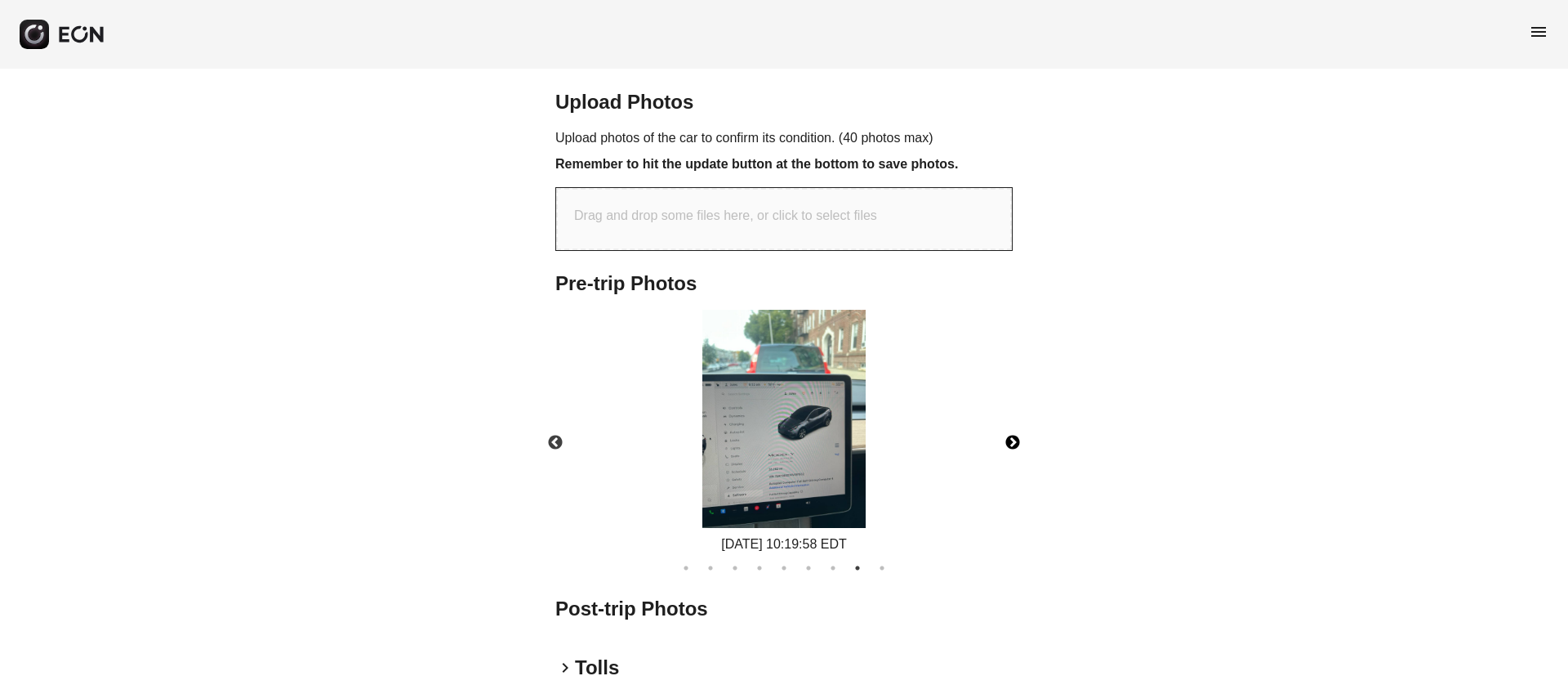
click at [825, 464] on img at bounding box center [784, 419] width 163 height 218
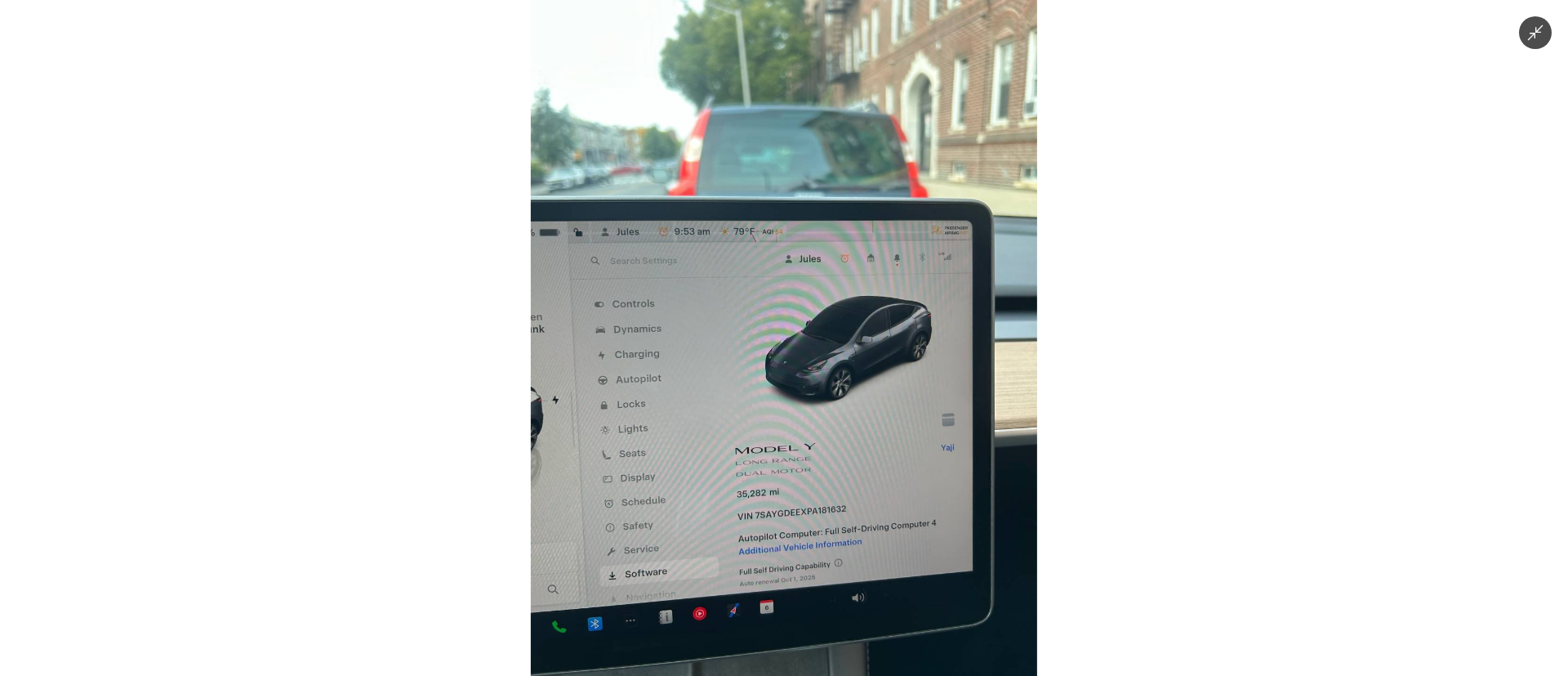
click at [825, 464] on img at bounding box center [784, 338] width 506 height 676
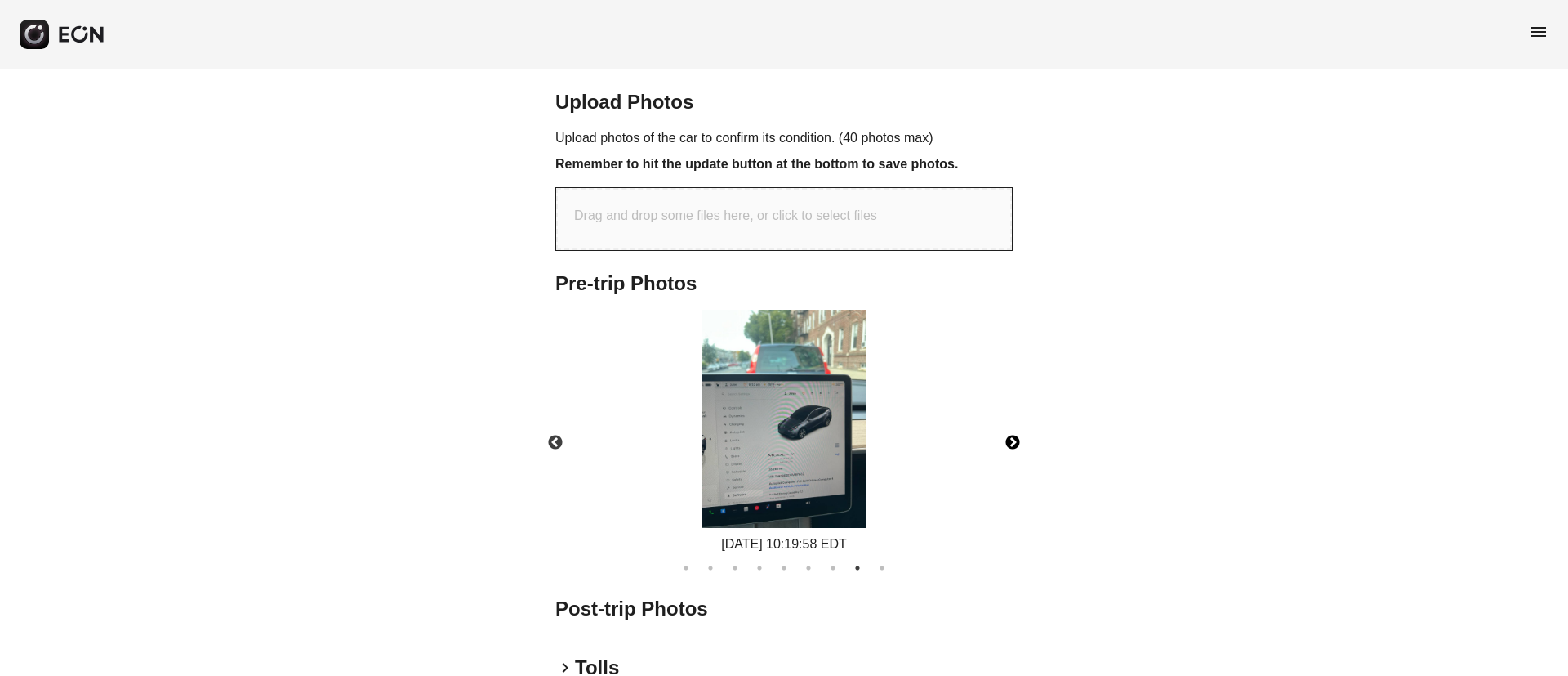
click at [1020, 471] on button "Next" at bounding box center [1012, 442] width 57 height 57
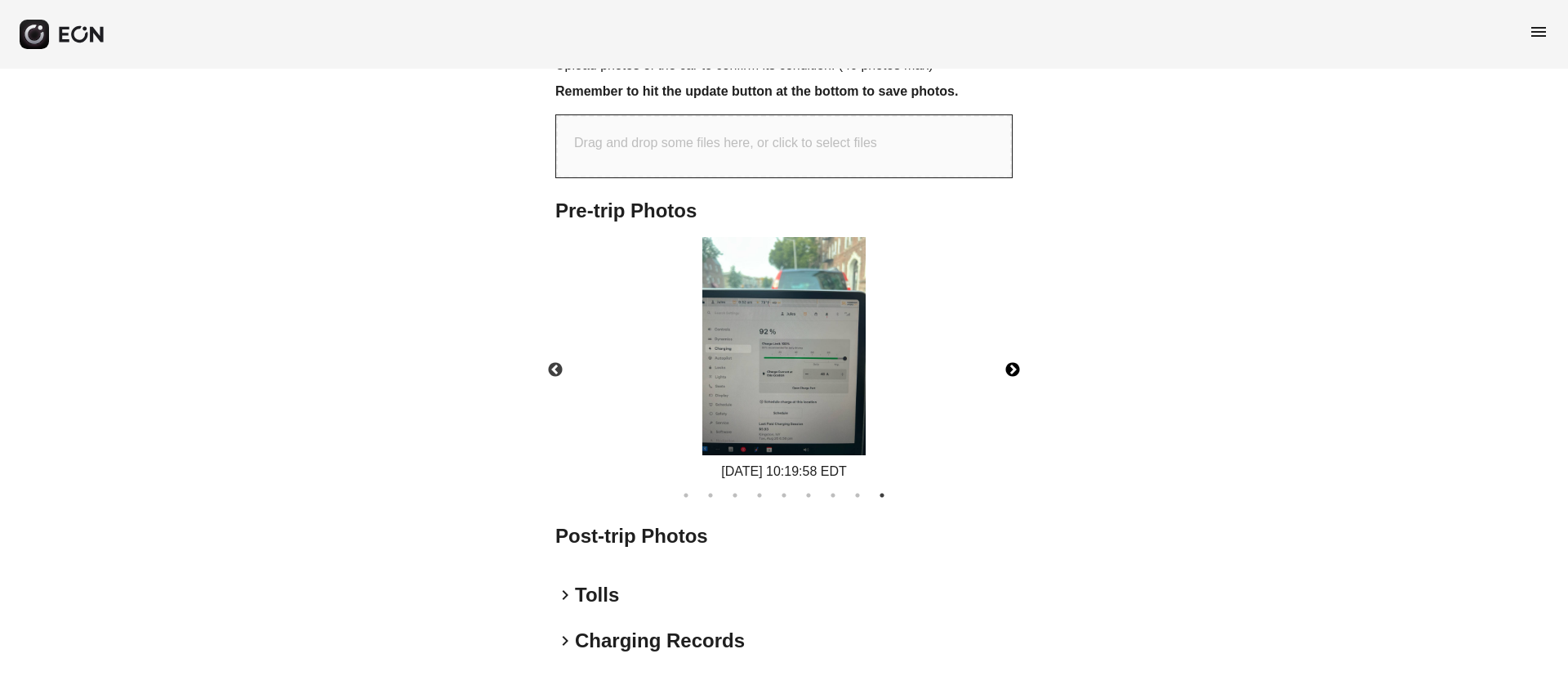
scroll to position [675, 0]
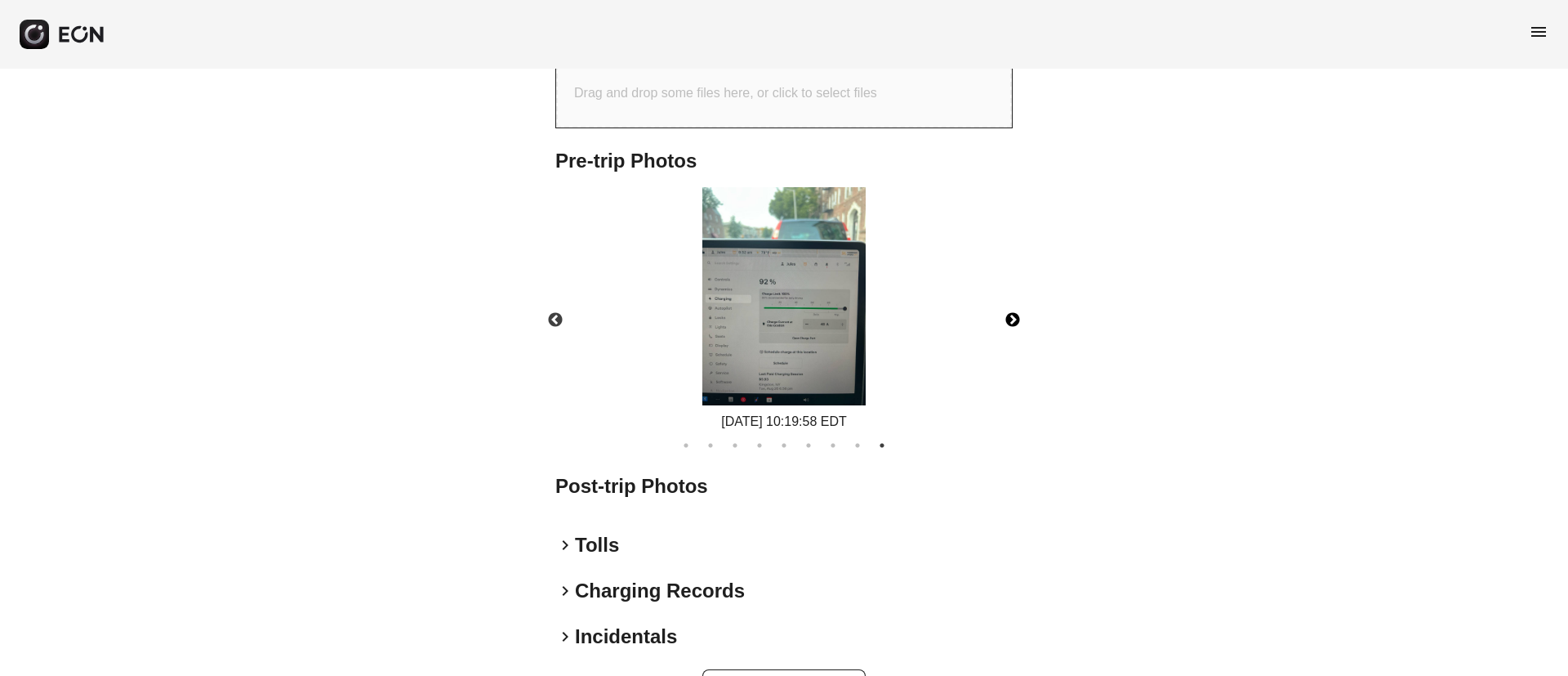
click at [797, 369] on img at bounding box center [784, 296] width 163 height 218
click at [763, 342] on img at bounding box center [784, 296] width 163 height 218
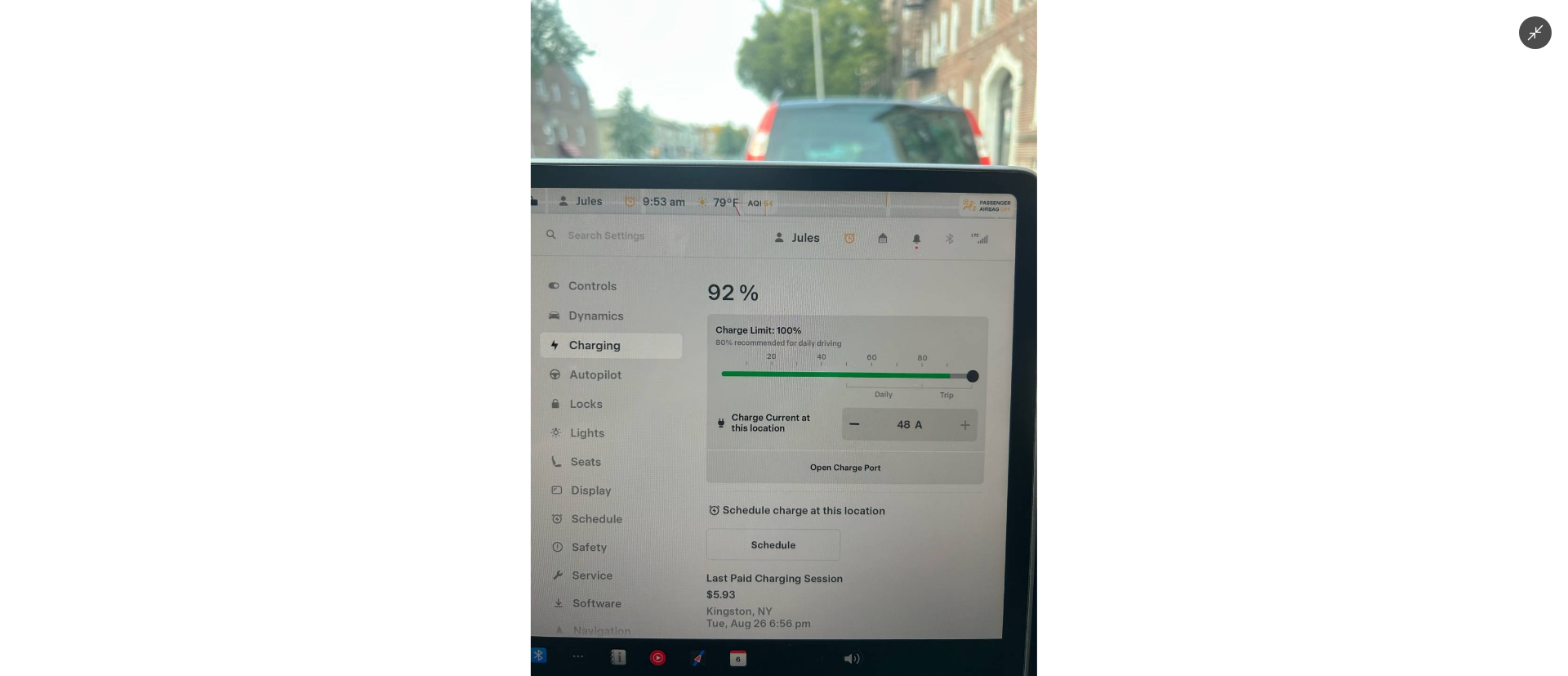
click at [763, 343] on img at bounding box center [784, 338] width 506 height 676
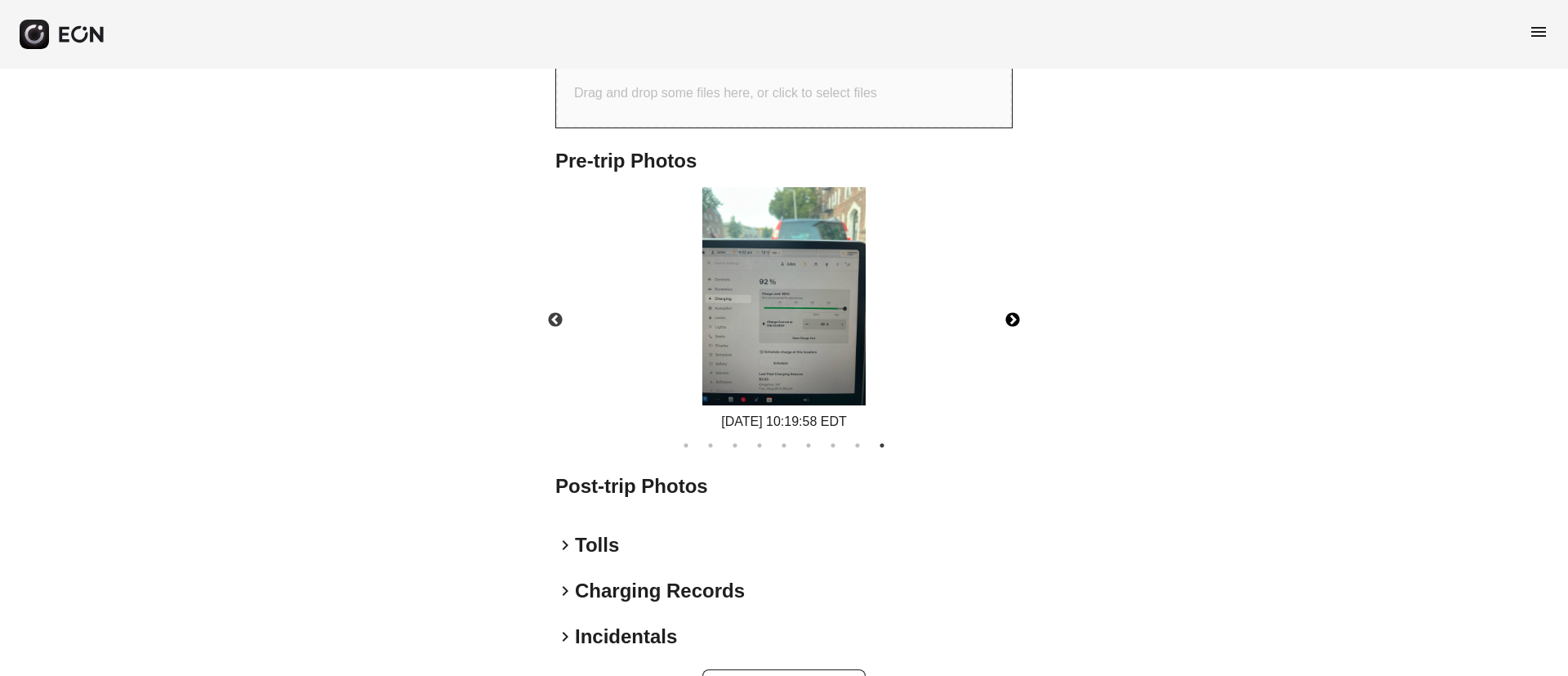
click at [757, 369] on img at bounding box center [784, 296] width 163 height 218
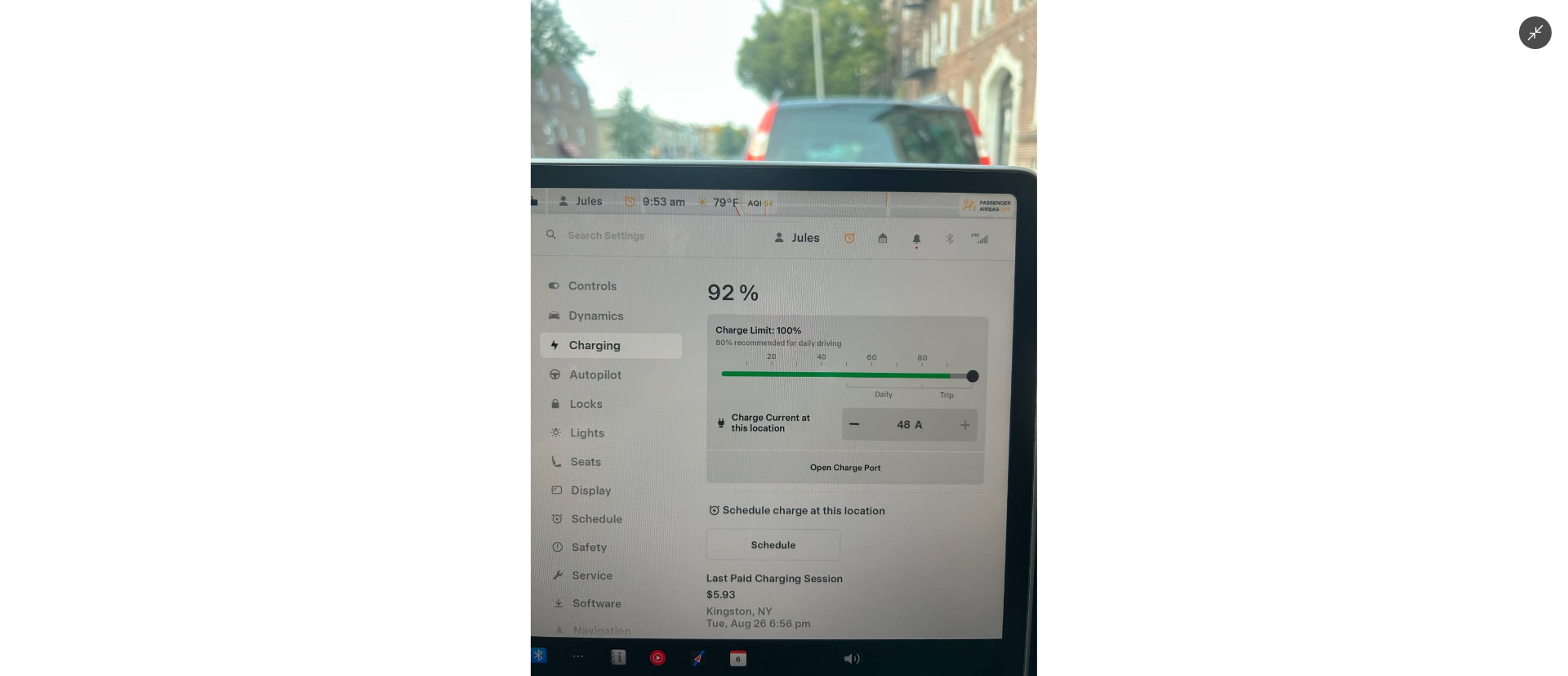
click at [757, 369] on img at bounding box center [784, 338] width 506 height 676
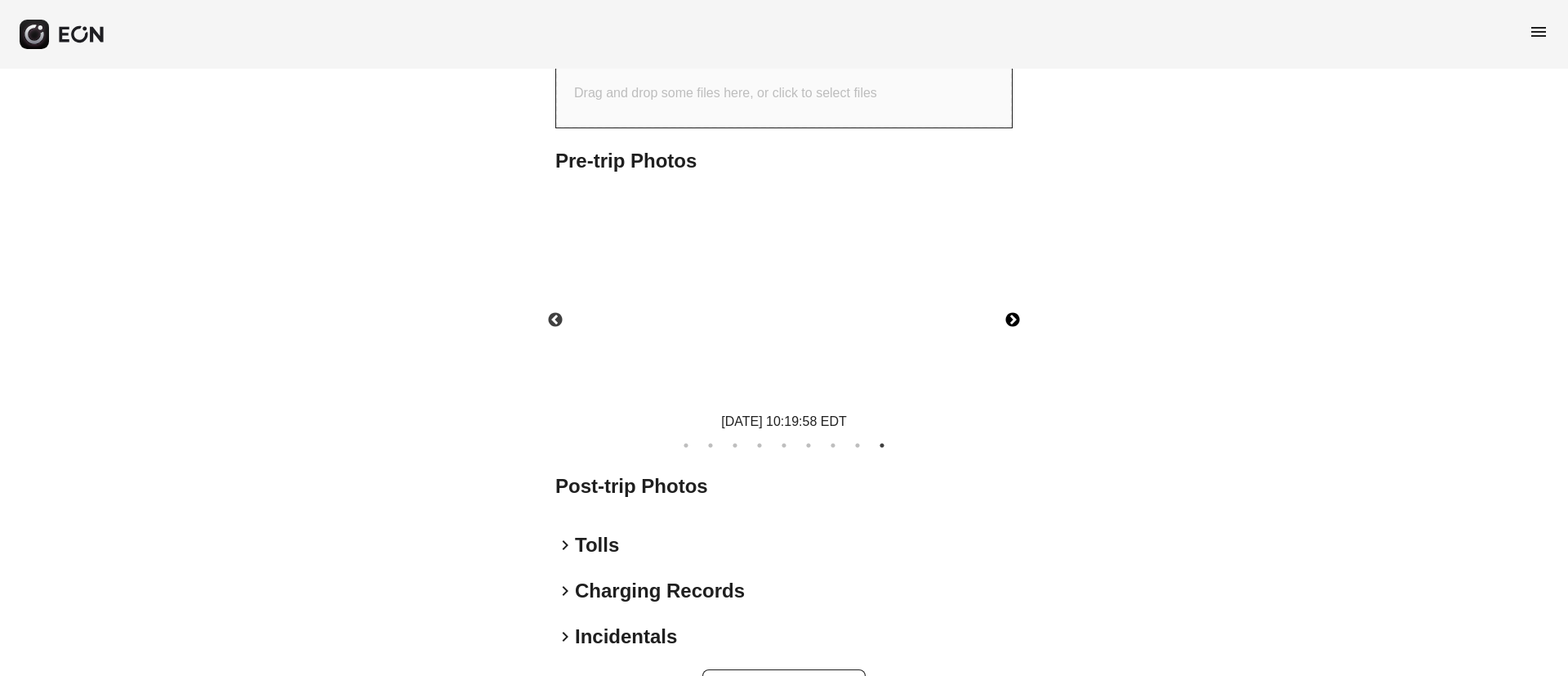
click at [757, 369] on img at bounding box center [784, 296] width 163 height 218
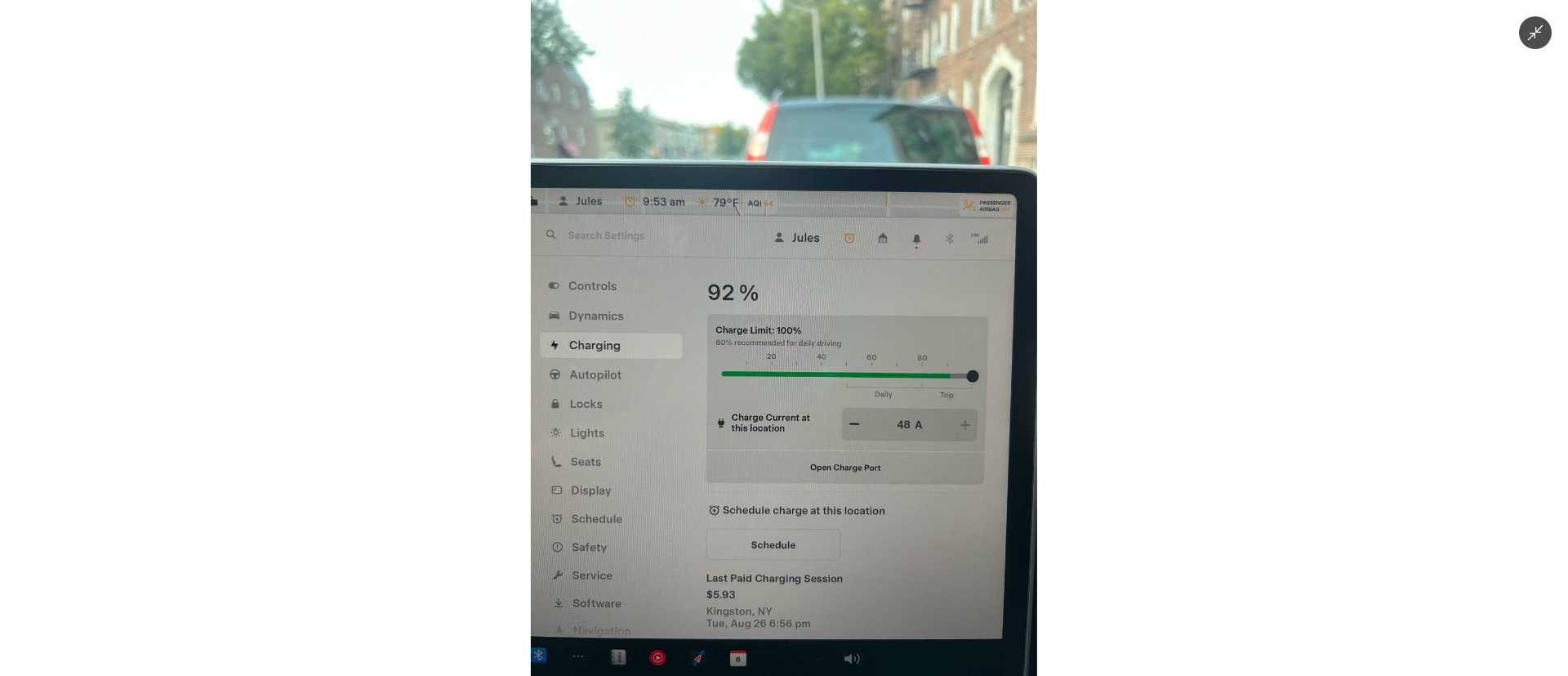
click at [757, 369] on img at bounding box center [784, 338] width 506 height 676
